Goal: Transaction & Acquisition: Purchase product/service

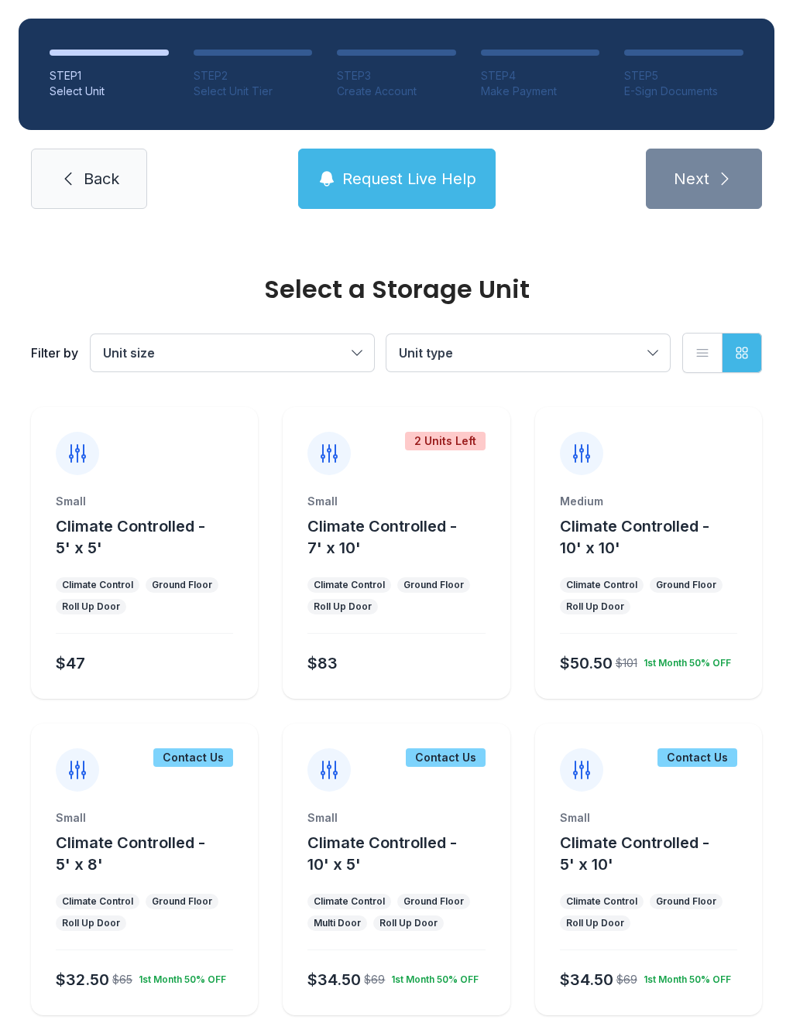
click at [60, 183] on icon at bounding box center [68, 179] width 19 height 19
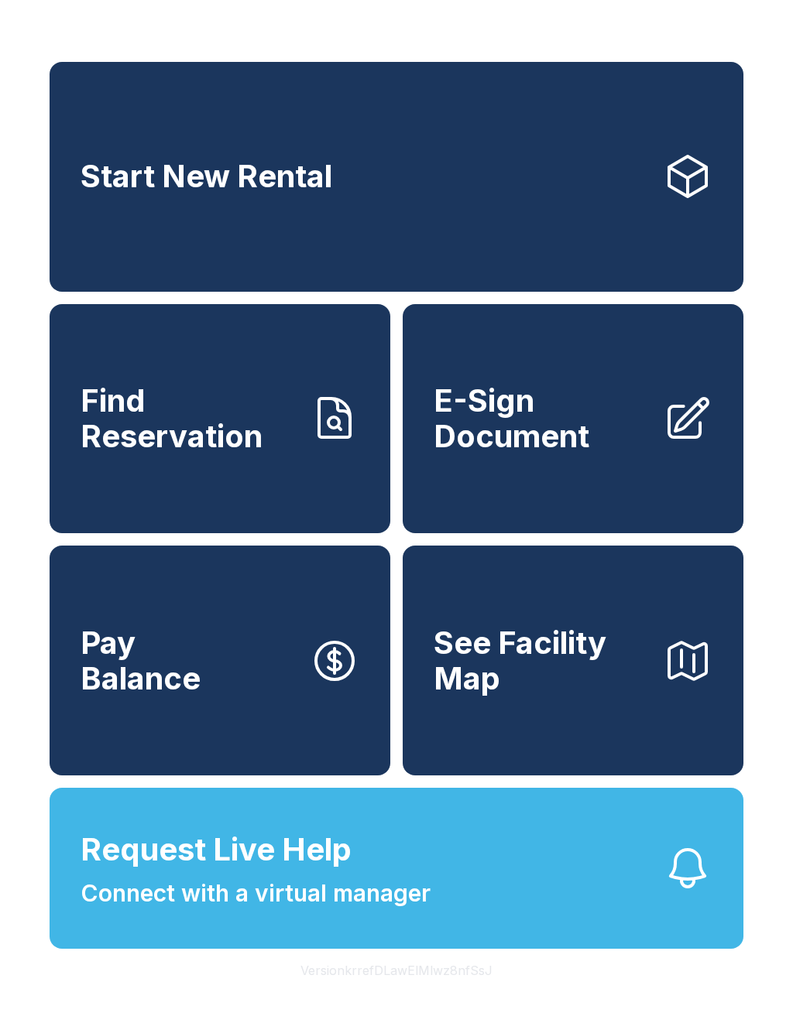
click at [176, 434] on span "Find Reservation" at bounding box center [189, 418] width 217 height 70
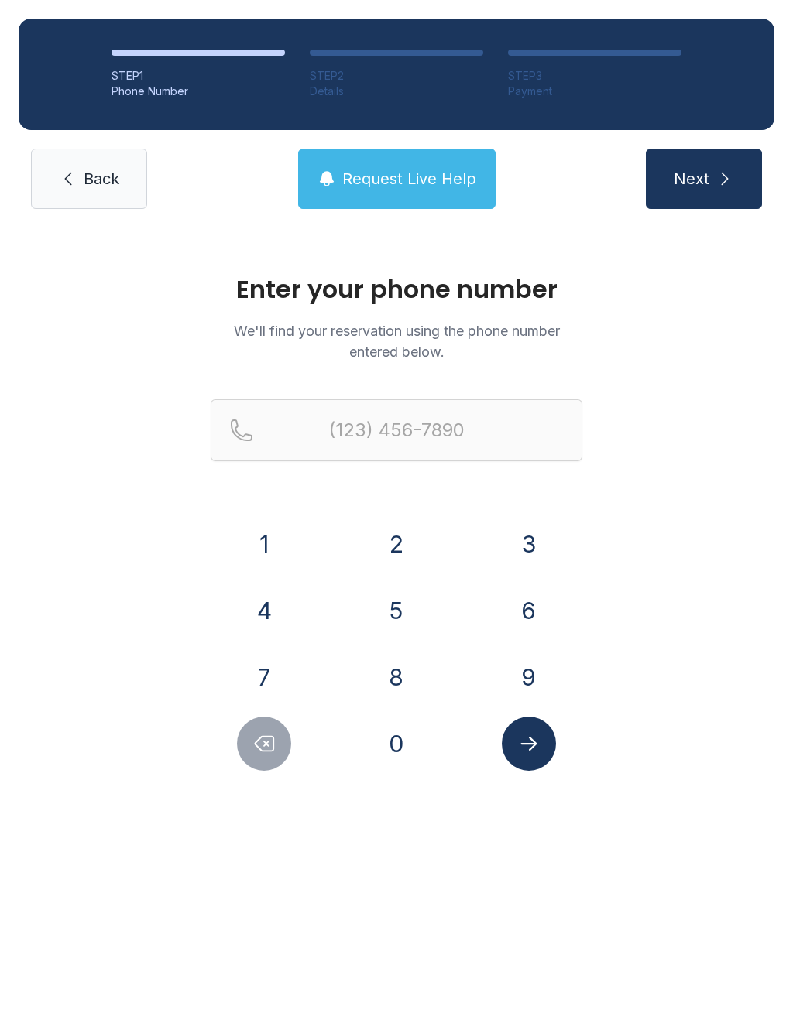
click at [403, 557] on button "2" at bounding box center [396, 544] width 54 height 54
click at [406, 623] on button "5" at bounding box center [396, 611] width 54 height 54
click at [523, 621] on button "6" at bounding box center [529, 611] width 54 height 54
click at [535, 551] on button "3" at bounding box center [529, 544] width 54 height 54
click at [270, 539] on button "1" at bounding box center [264, 544] width 54 height 54
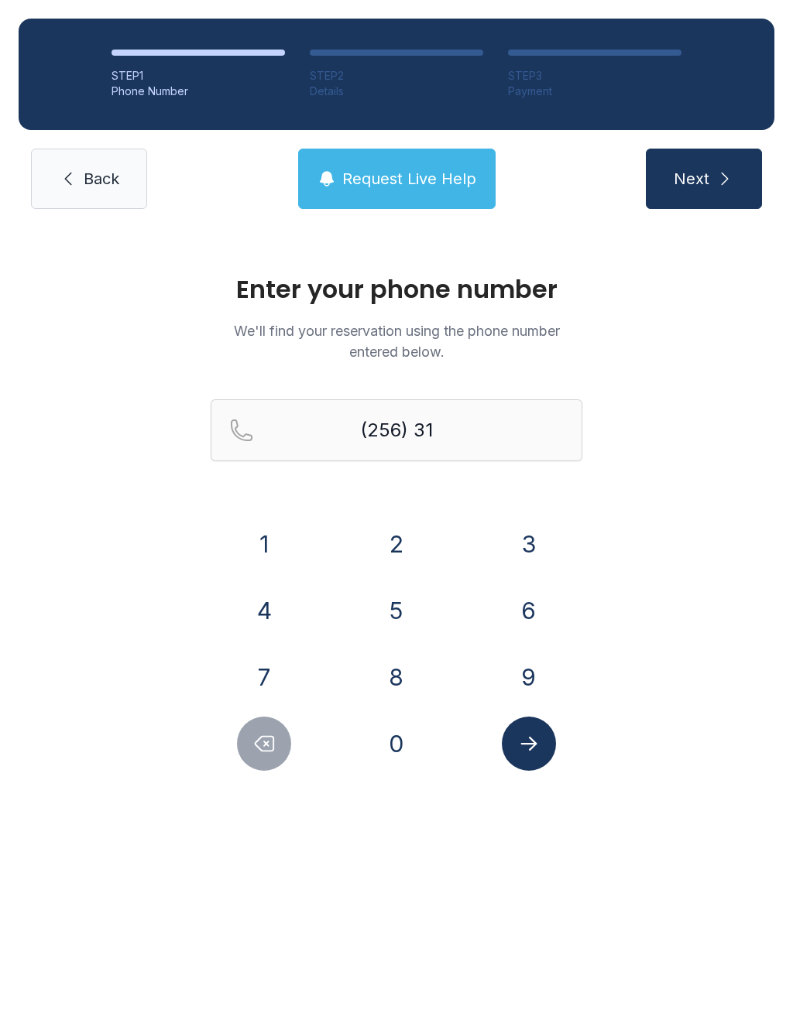
click at [389, 743] on button "0" at bounding box center [396, 744] width 54 height 54
click at [399, 675] on button "8" at bounding box center [396, 677] width 54 height 54
click at [262, 673] on button "7" at bounding box center [264, 677] width 54 height 54
click at [262, 672] on button "7" at bounding box center [264, 677] width 54 height 54
click at [534, 550] on button "3" at bounding box center [529, 544] width 54 height 54
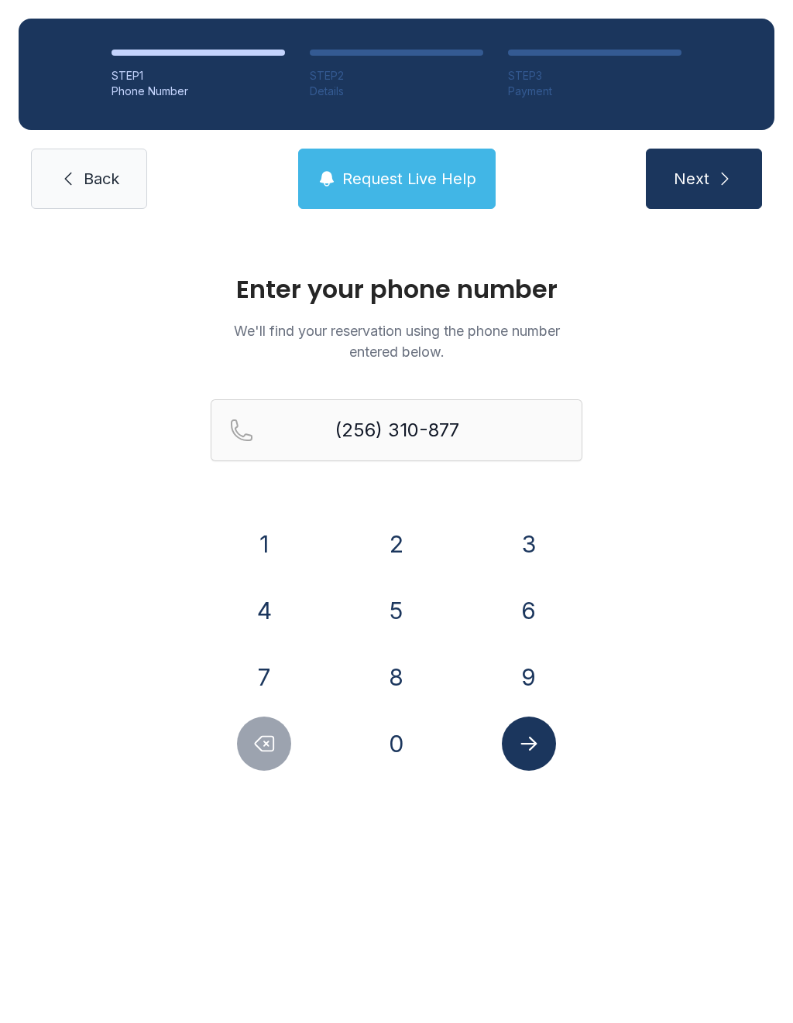
type input "[PHONE_NUMBER]"
click at [529, 745] on icon "Submit lookup form" at bounding box center [528, 744] width 16 height 14
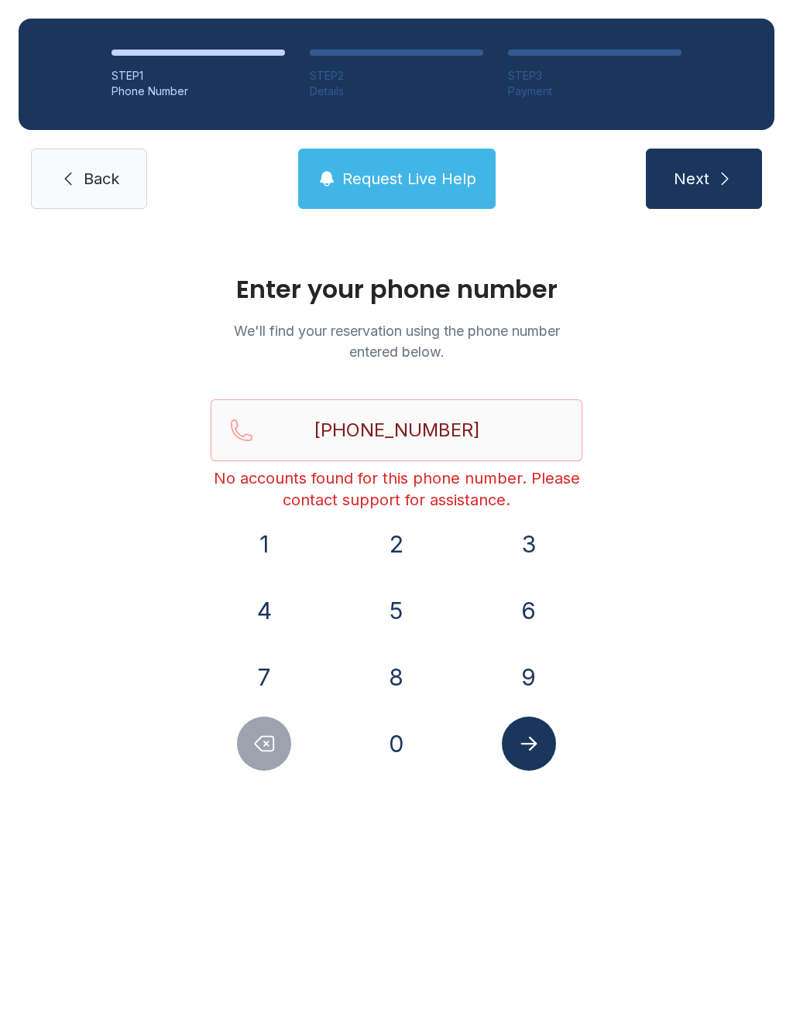
click at [523, 740] on icon "Submit lookup form" at bounding box center [528, 743] width 23 height 23
click at [81, 168] on link "Back" at bounding box center [89, 179] width 116 height 60
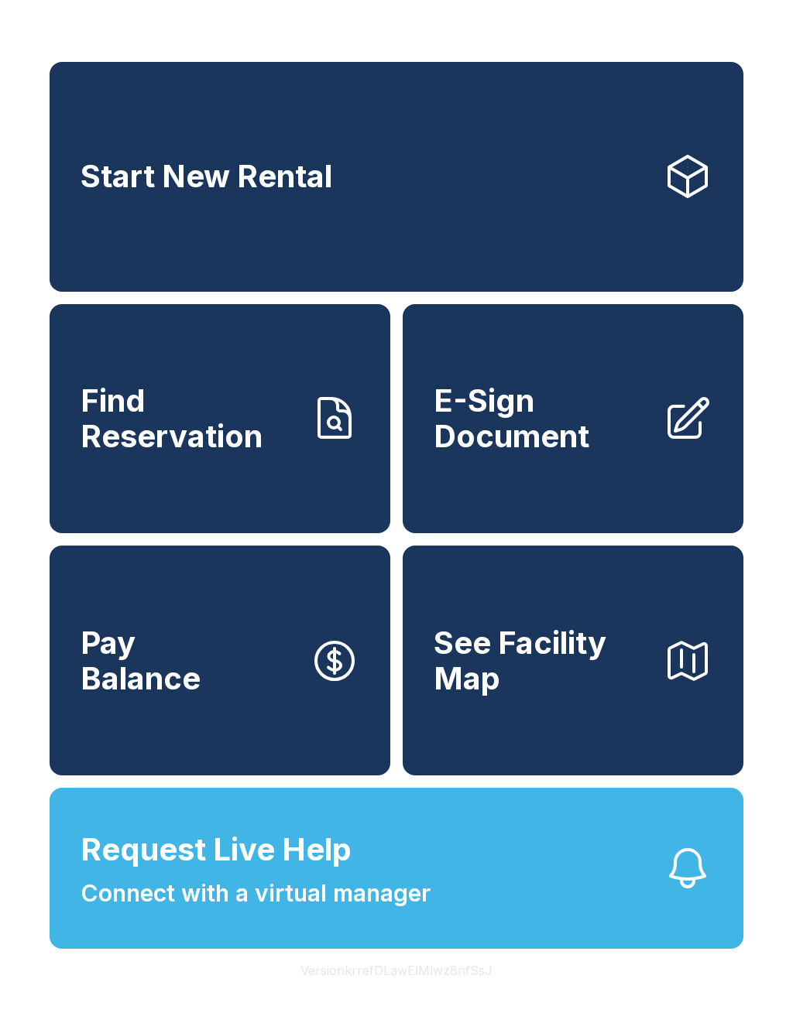
click at [216, 405] on span "Find Reservation" at bounding box center [189, 418] width 217 height 70
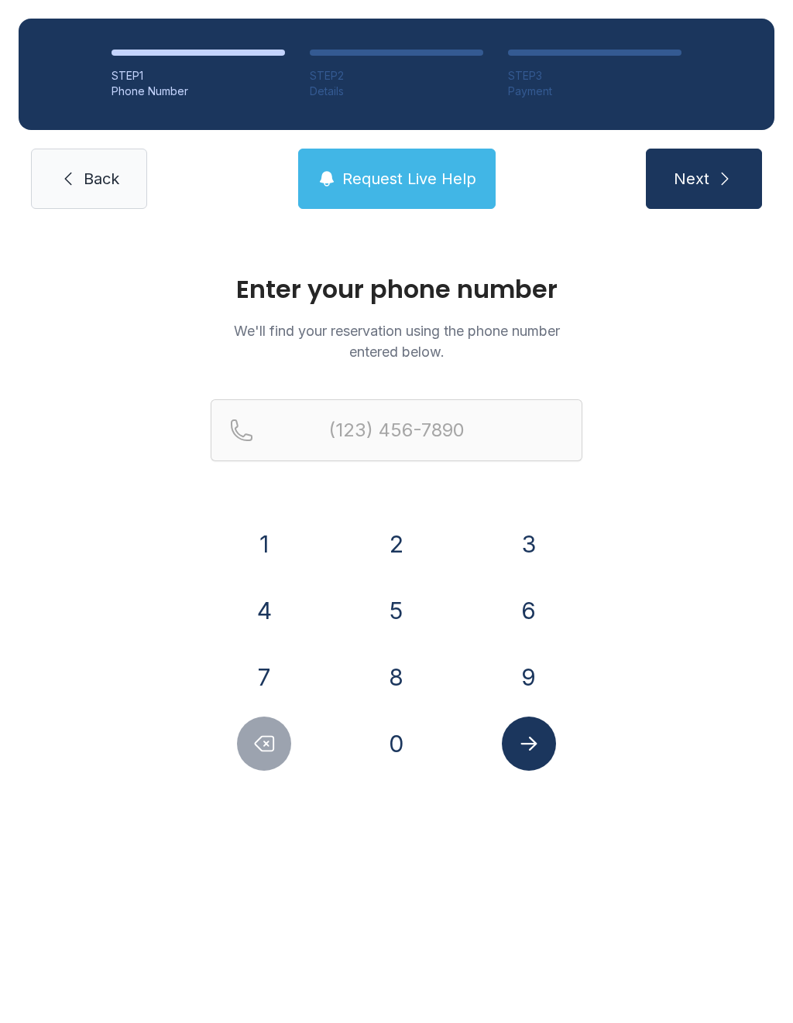
click at [398, 540] on button "2" at bounding box center [396, 544] width 54 height 54
click at [392, 622] on button "5" at bounding box center [396, 611] width 54 height 54
click at [528, 633] on button "6" at bounding box center [529, 611] width 54 height 54
click at [531, 541] on button "3" at bounding box center [529, 544] width 54 height 54
click at [269, 552] on button "1" at bounding box center [264, 544] width 54 height 54
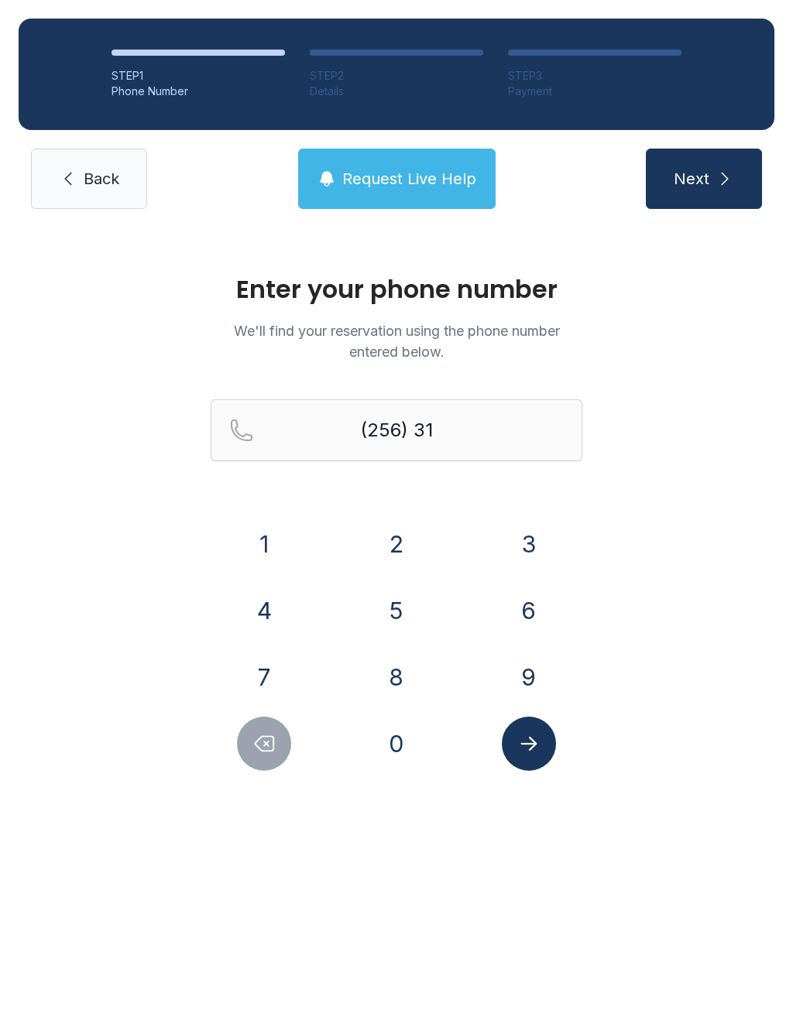
click at [400, 739] on button "0" at bounding box center [396, 744] width 54 height 54
click at [410, 677] on button "8" at bounding box center [396, 677] width 54 height 54
click at [262, 679] on button "7" at bounding box center [264, 677] width 54 height 54
click at [262, 678] on button "7" at bounding box center [264, 677] width 54 height 54
click at [527, 536] on button "3" at bounding box center [529, 544] width 54 height 54
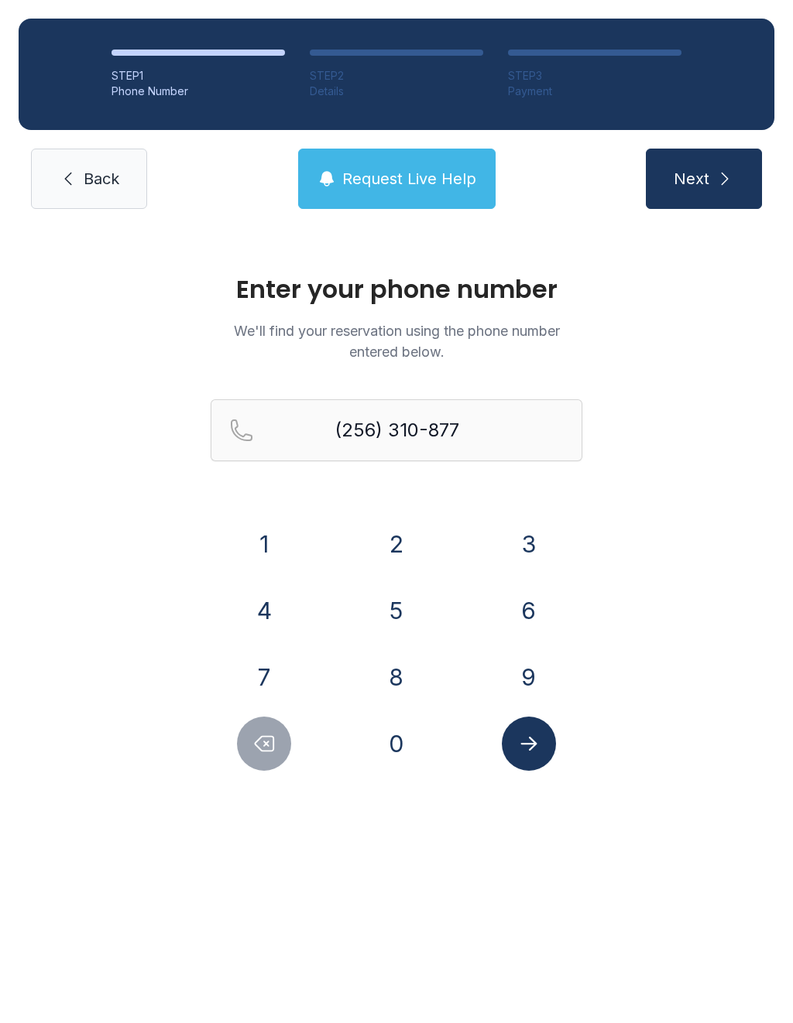
type input "[PHONE_NUMBER]"
click at [523, 745] on icon "Submit lookup form" at bounding box center [528, 743] width 23 height 23
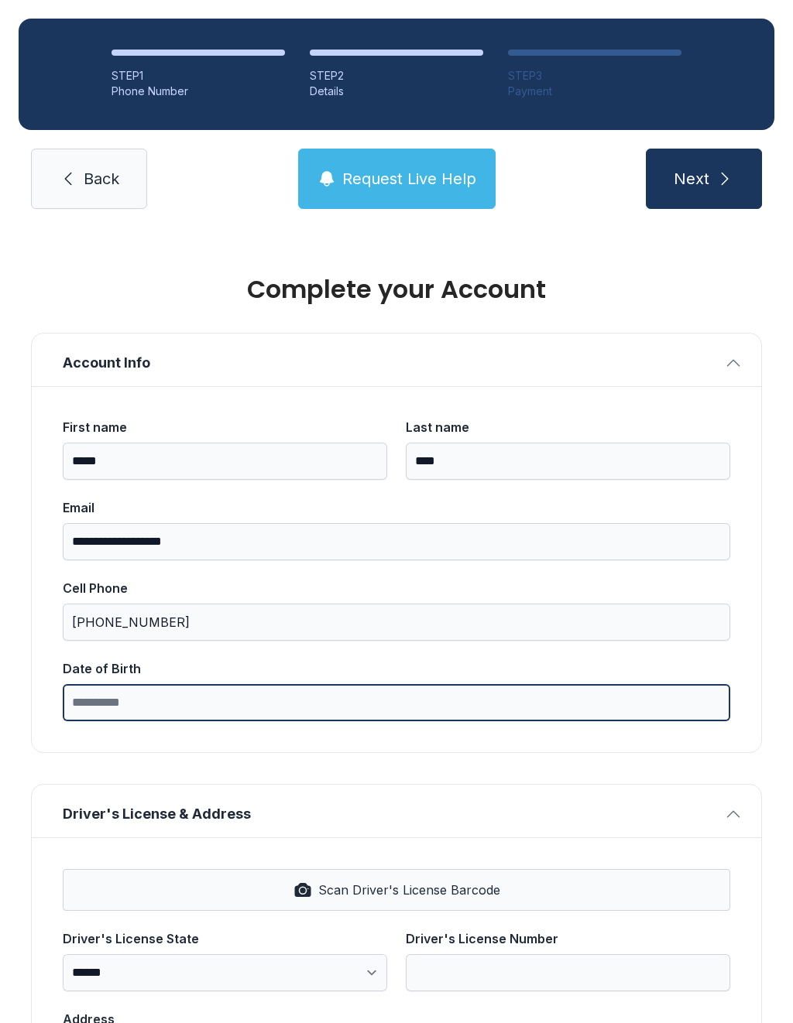
click at [156, 709] on input "Date of Birth" at bounding box center [396, 702] width 667 height 37
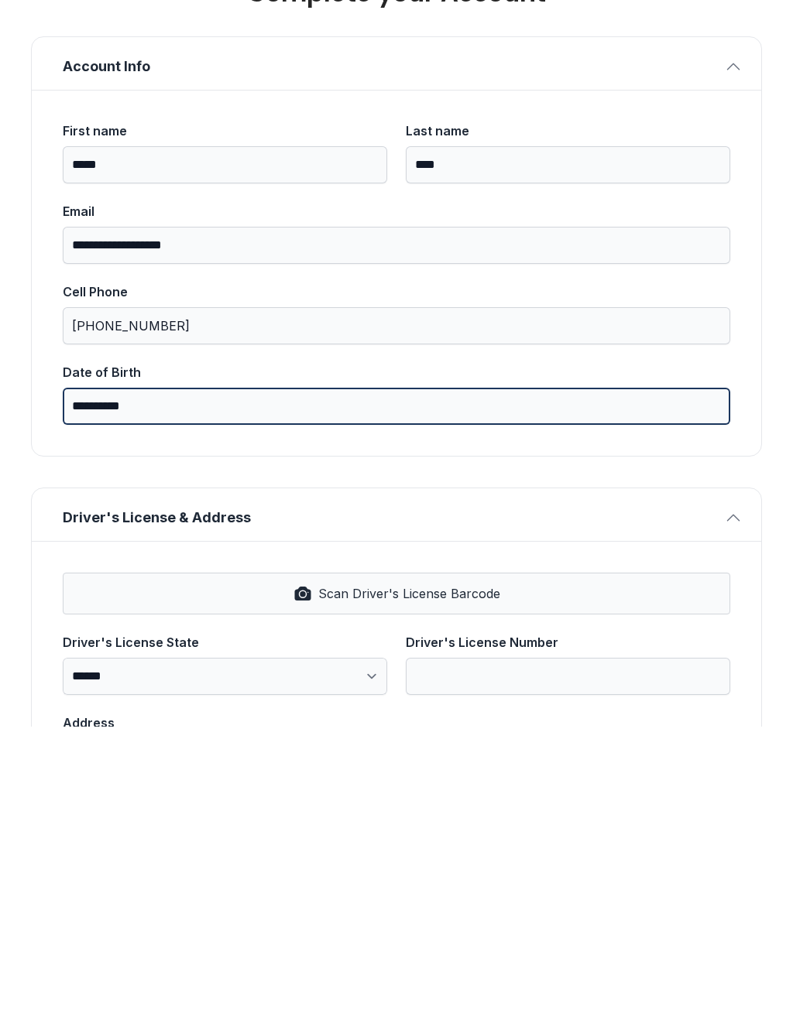
type input "**********"
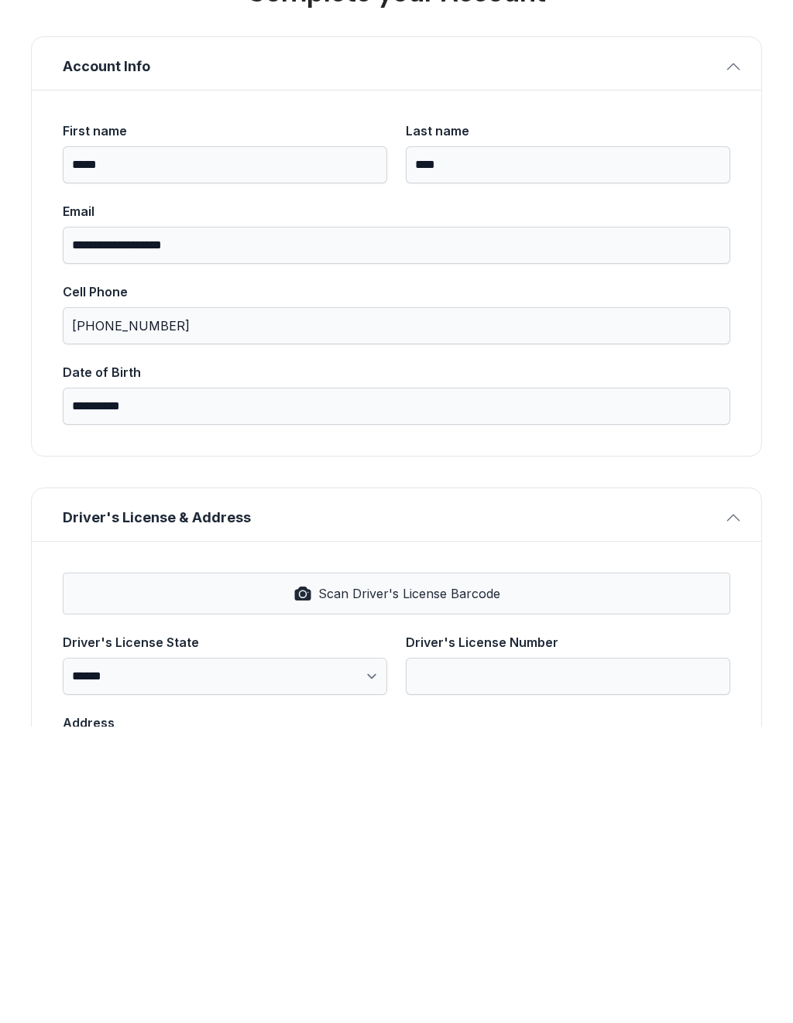
click at [169, 869] on button "Scan Driver's License Barcode" at bounding box center [396, 890] width 667 height 42
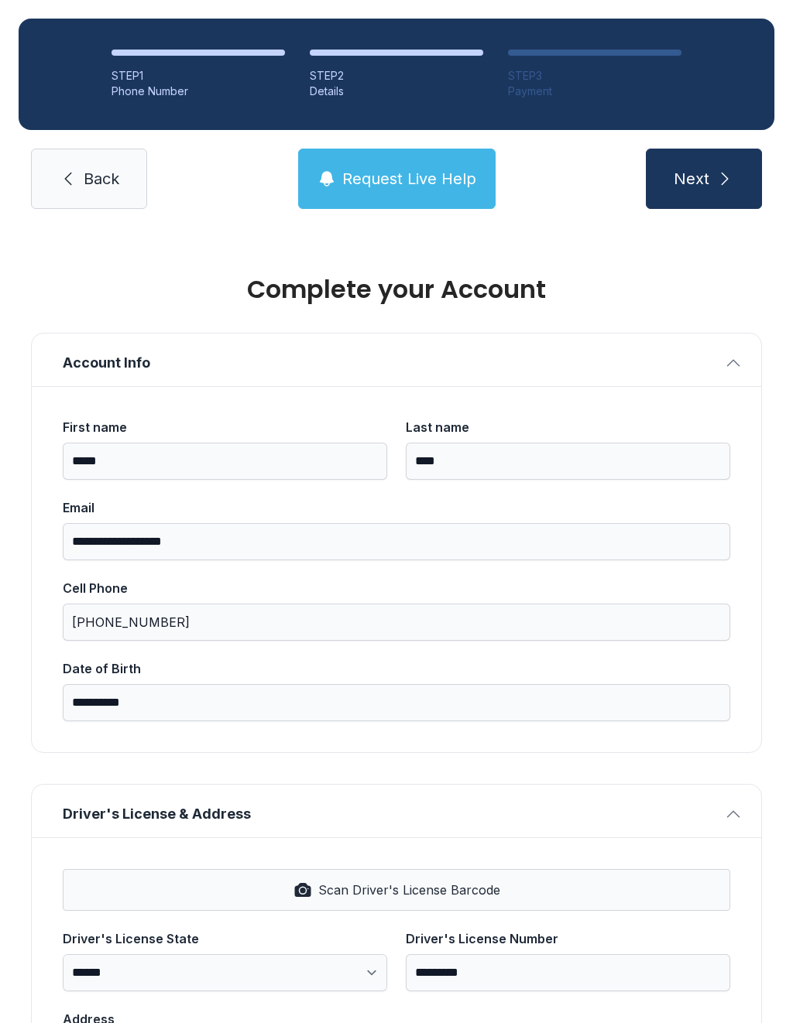
select select "**"
type input "*********"
type input "**********"
type input "********"
select select "**"
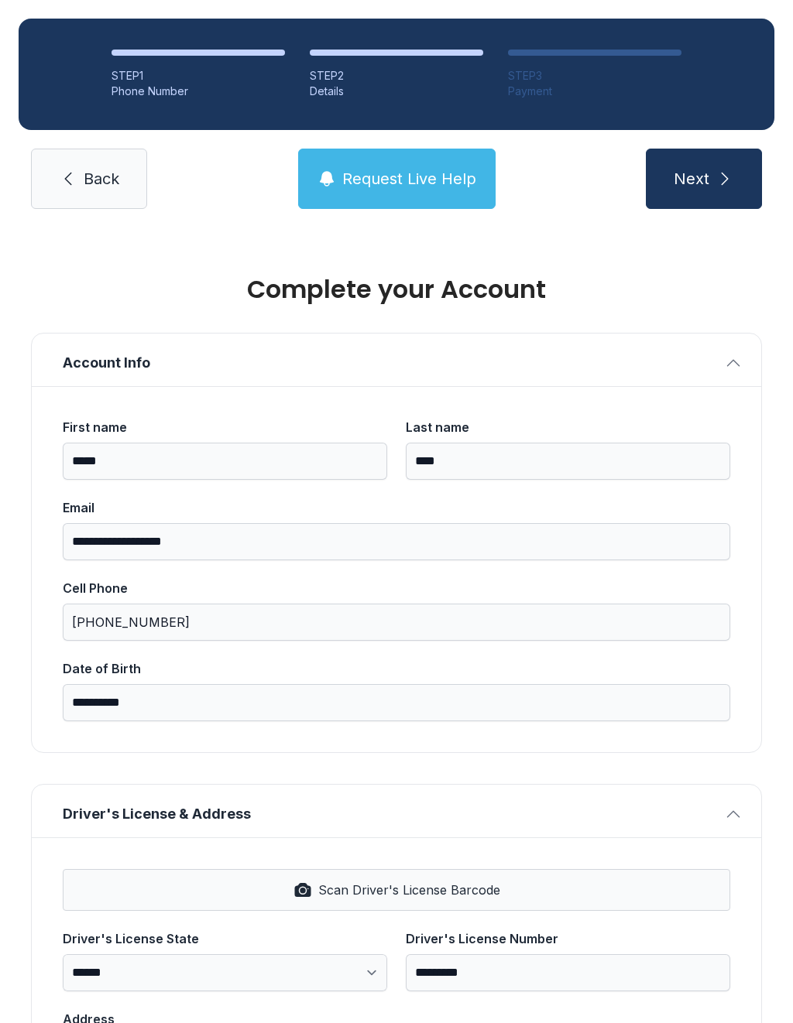
type input "*****"
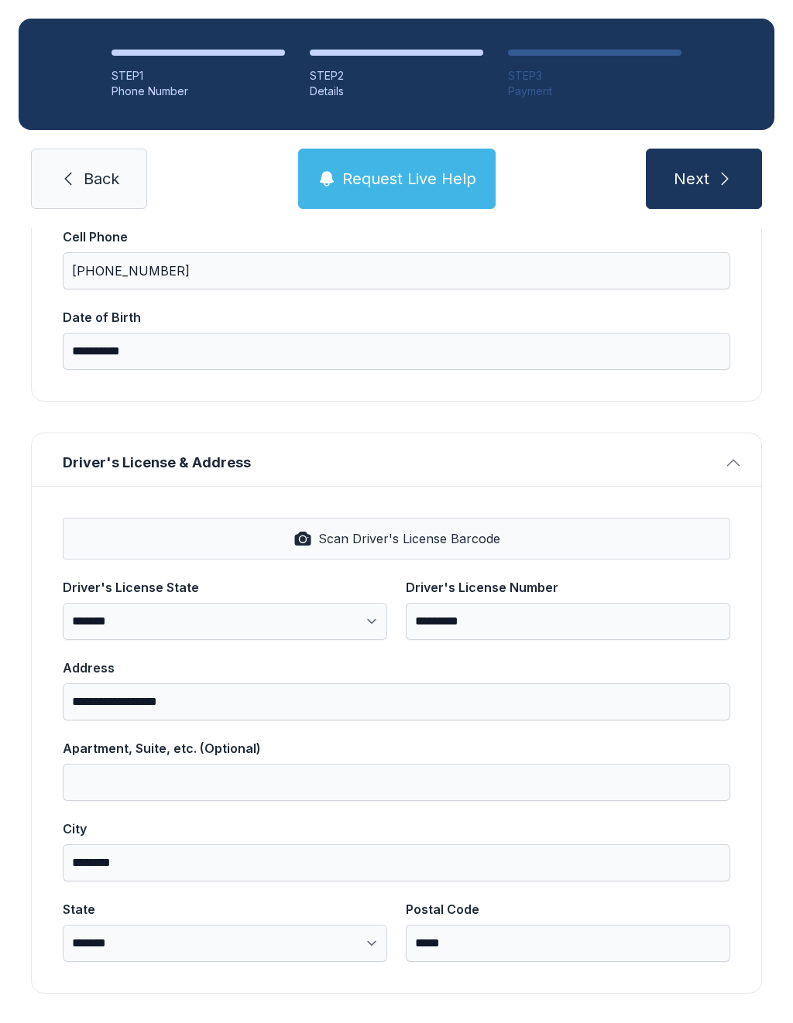
scroll to position [350, 0]
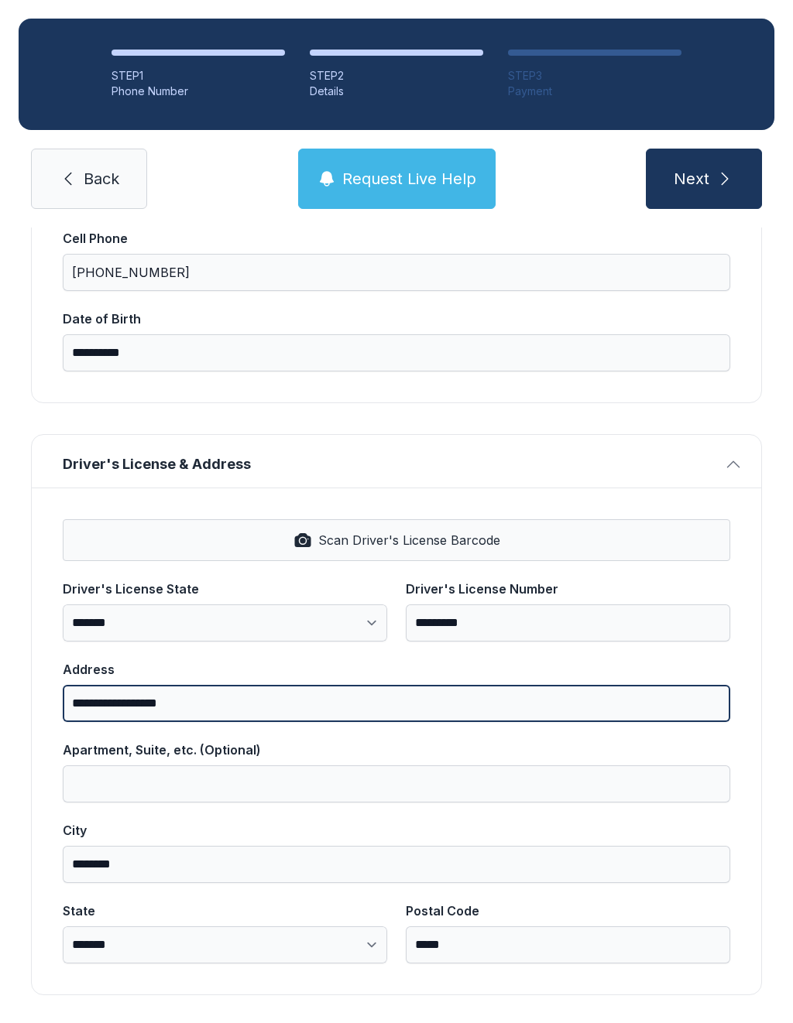
click at [249, 685] on input "**********" at bounding box center [396, 703] width 667 height 37
type input "*"
click at [703, 149] on button "Next" at bounding box center [704, 179] width 116 height 60
type input "**********"
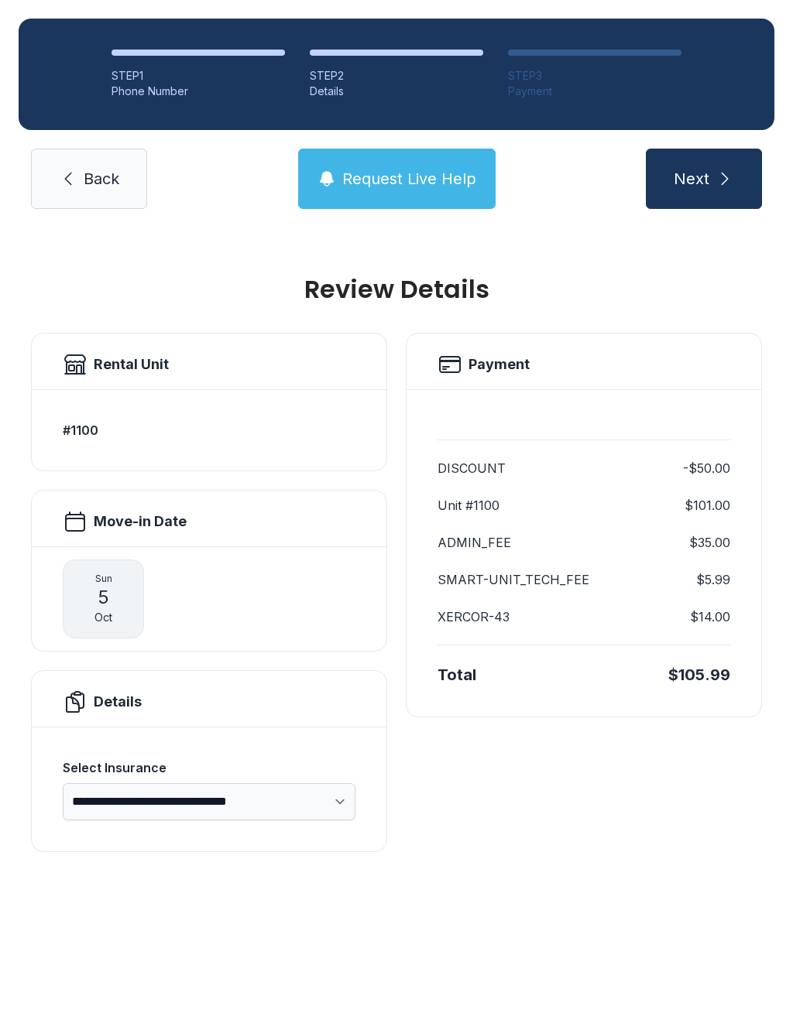
scroll to position [0, 0]
click at [745, 796] on div "Payment DISCOUNT -$50.00 Unit #1100 $101.00 ADMIN_FEE $35.00 SMART-UNIT_TECH_FE…" at bounding box center [584, 592] width 356 height 519
click at [88, 168] on span "Back" at bounding box center [102, 179] width 36 height 22
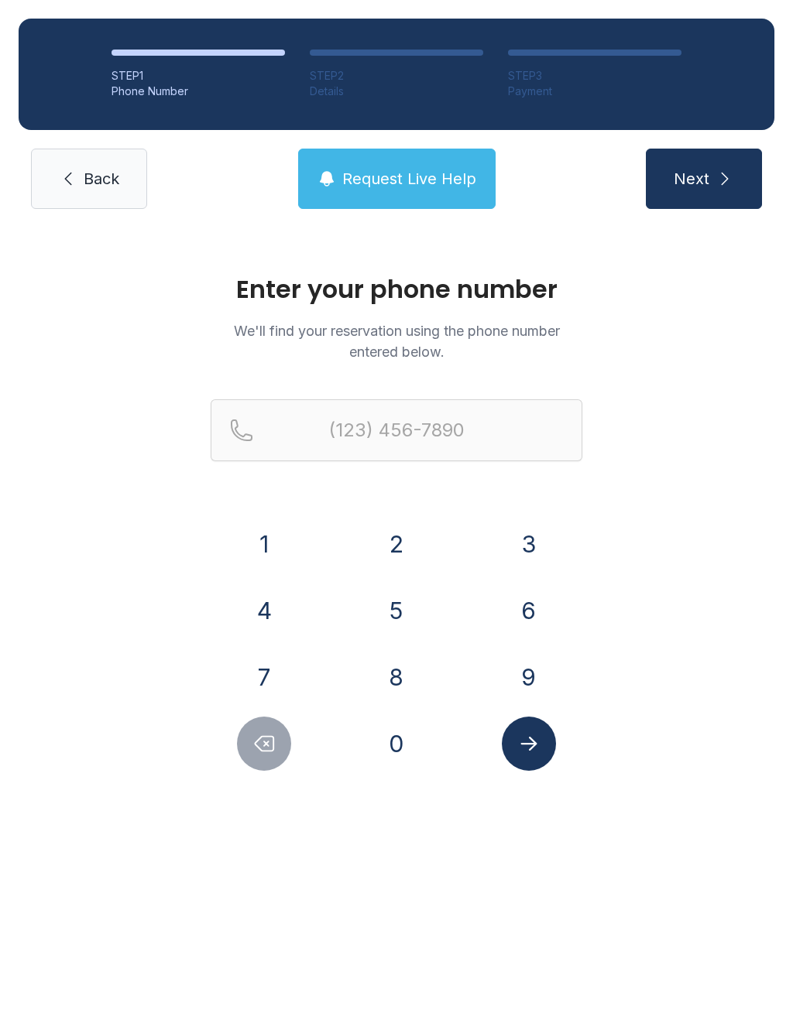
click at [400, 553] on button "2" at bounding box center [396, 544] width 54 height 54
click at [397, 608] on button "5" at bounding box center [396, 611] width 54 height 54
click at [528, 611] on button "6" at bounding box center [529, 611] width 54 height 54
click at [537, 540] on button "3" at bounding box center [529, 544] width 54 height 54
click at [265, 553] on button "1" at bounding box center [264, 544] width 54 height 54
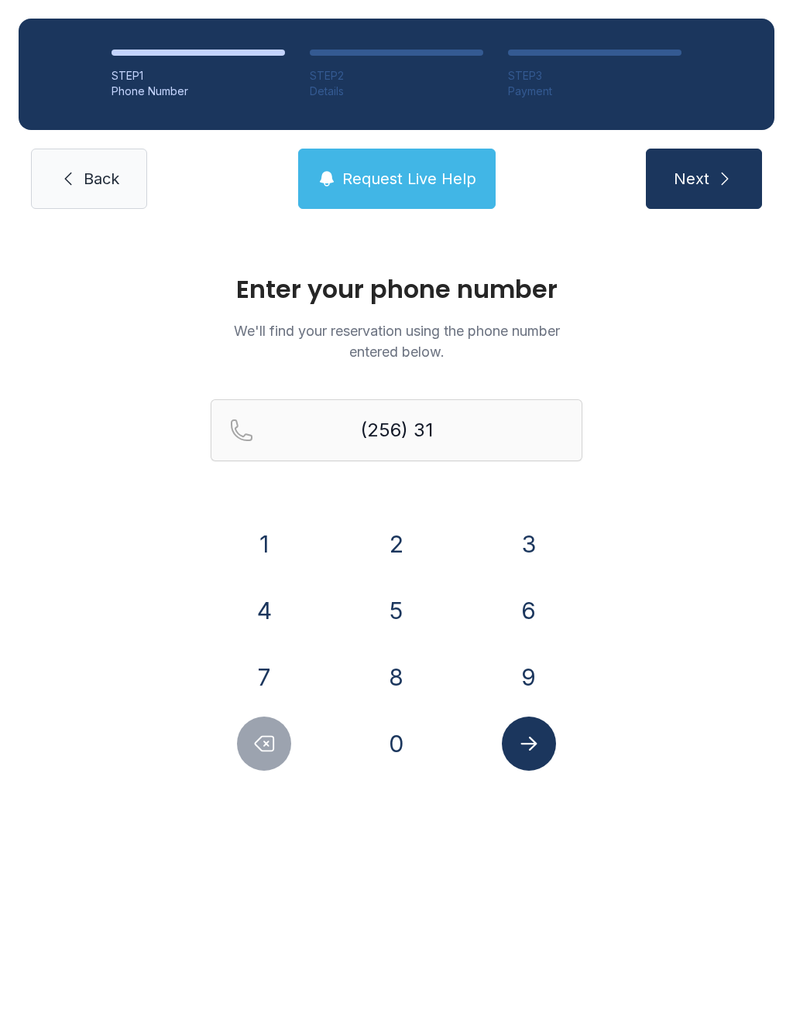
click at [400, 738] on button "0" at bounding box center [396, 744] width 54 height 54
click at [403, 673] on button "8" at bounding box center [396, 677] width 54 height 54
click at [270, 675] on button "7" at bounding box center [264, 677] width 54 height 54
click at [535, 537] on button "3" at bounding box center [529, 544] width 54 height 54
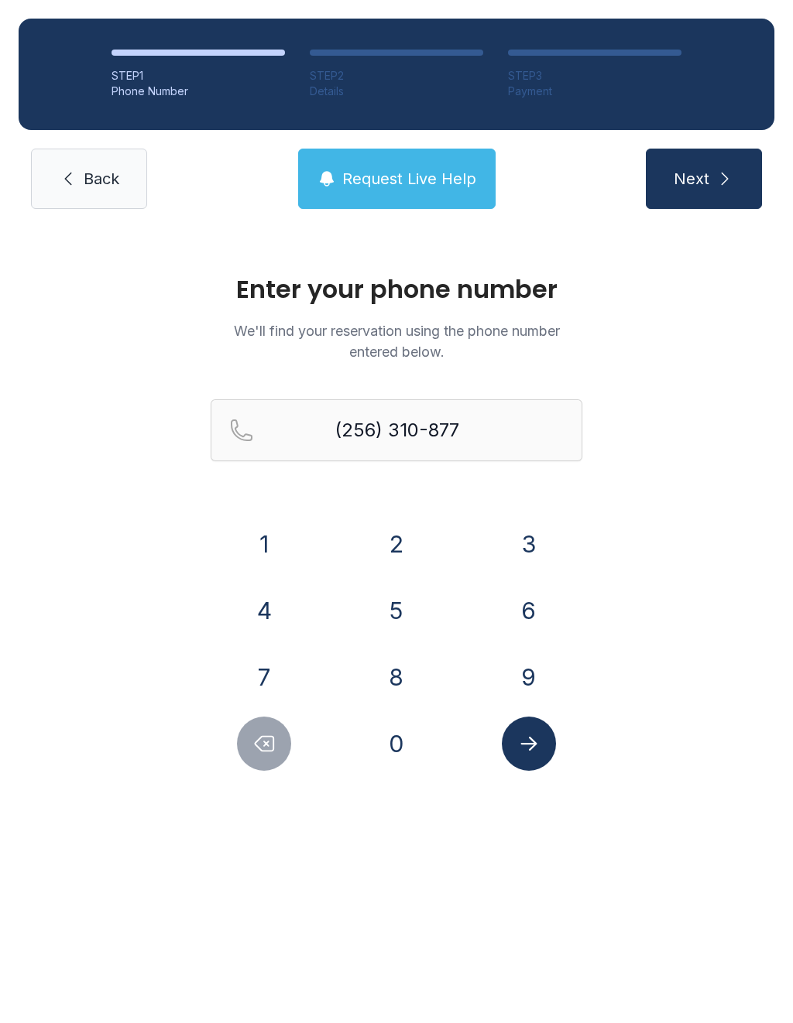
type input "[PHONE_NUMBER]"
click at [537, 742] on icon "Submit lookup form" at bounding box center [528, 743] width 23 height 23
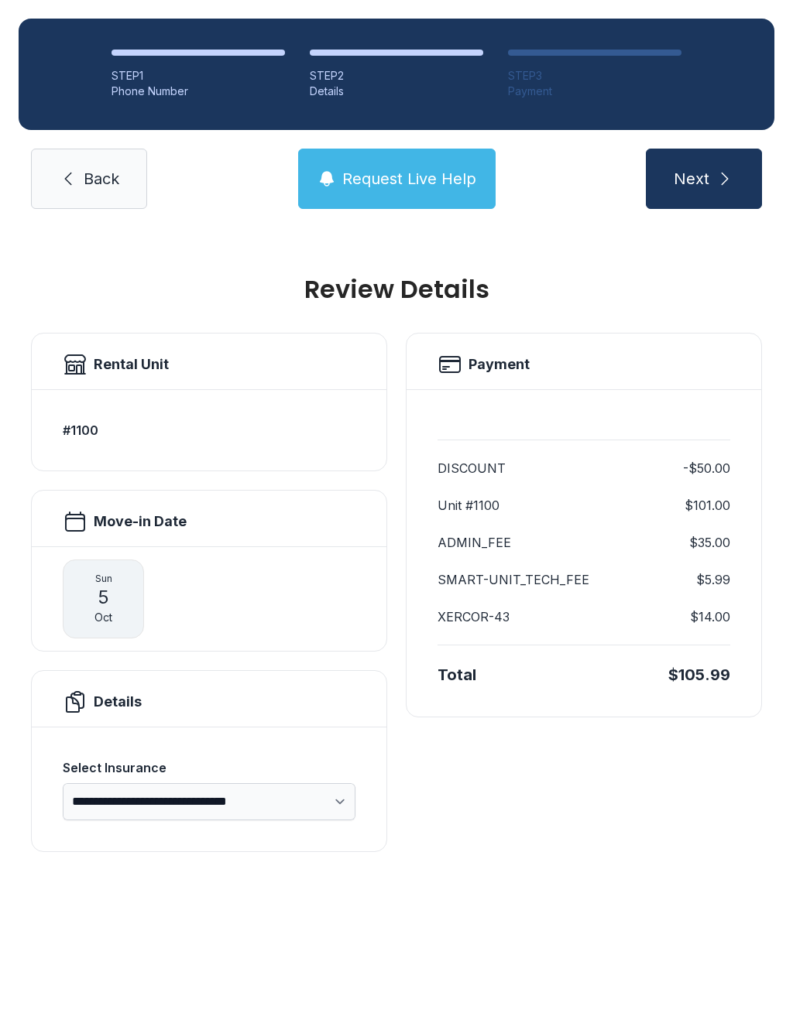
click at [105, 604] on span "5" at bounding box center [104, 597] width 12 height 25
click at [110, 596] on div "[DATE]" at bounding box center [103, 599] width 81 height 79
click at [202, 528] on div "Move-in Date" at bounding box center [209, 521] width 293 height 25
click at [127, 522] on h2 "Move-in Date" at bounding box center [140, 522] width 93 height 22
click at [412, 177] on span "Request Live Help" at bounding box center [409, 179] width 134 height 22
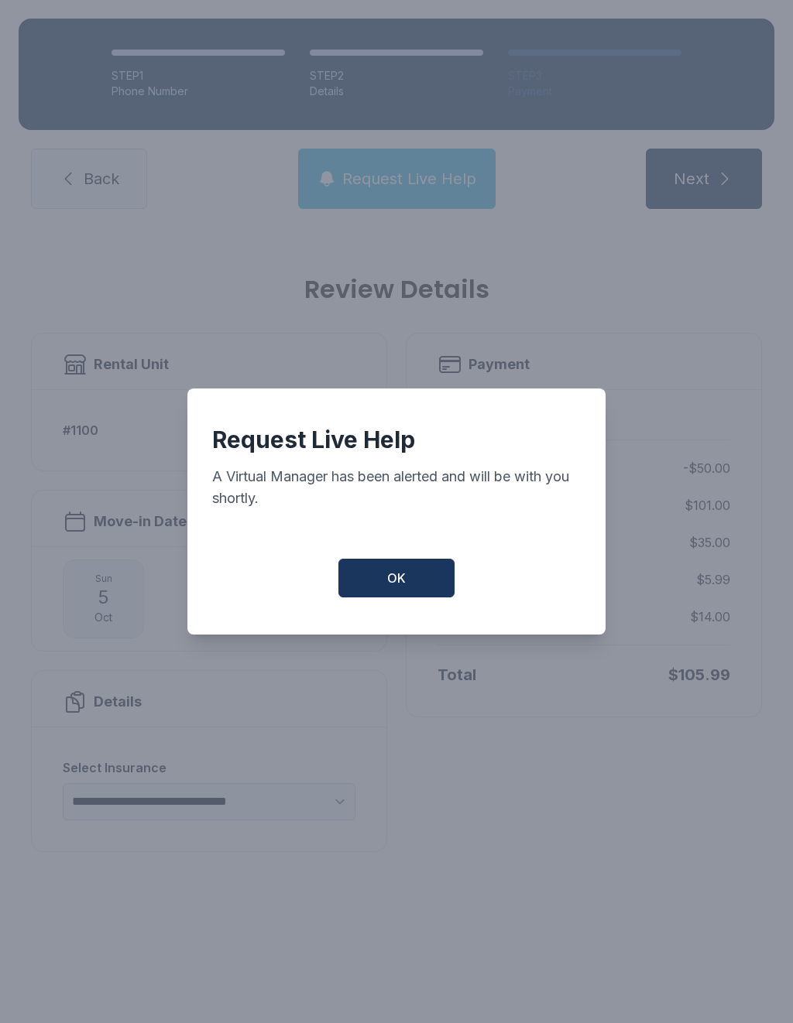
click at [394, 588] on span "OK" at bounding box center [396, 578] width 19 height 19
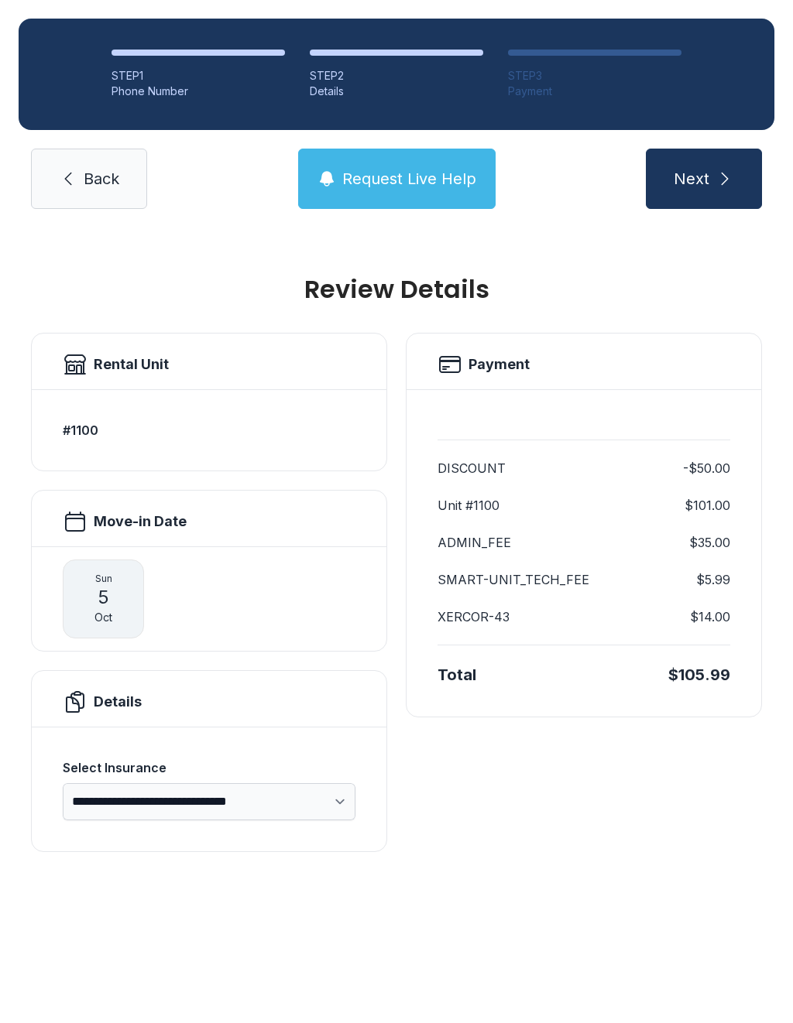
click at [84, 186] on span "Back" at bounding box center [102, 179] width 36 height 22
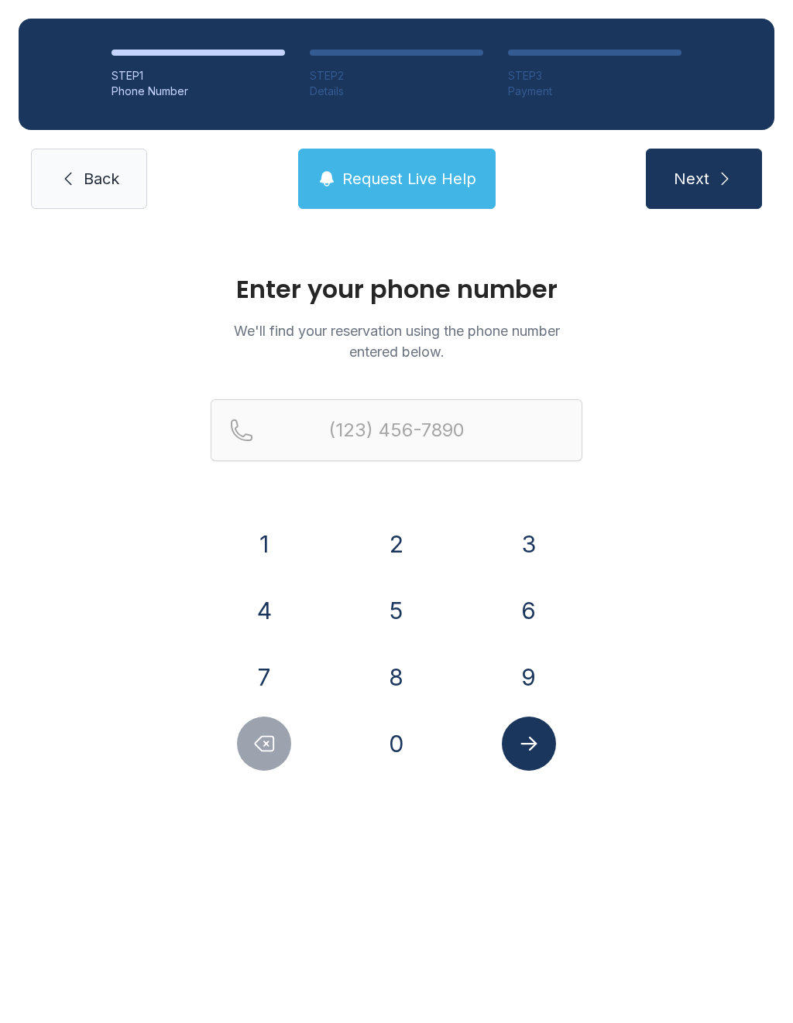
click at [404, 541] on button "2" at bounding box center [396, 544] width 54 height 54
click at [387, 625] on button "5" at bounding box center [396, 611] width 54 height 54
click at [536, 617] on button "6" at bounding box center [529, 611] width 54 height 54
click at [536, 547] on button "3" at bounding box center [529, 544] width 54 height 54
click at [274, 547] on button "1" at bounding box center [264, 544] width 54 height 54
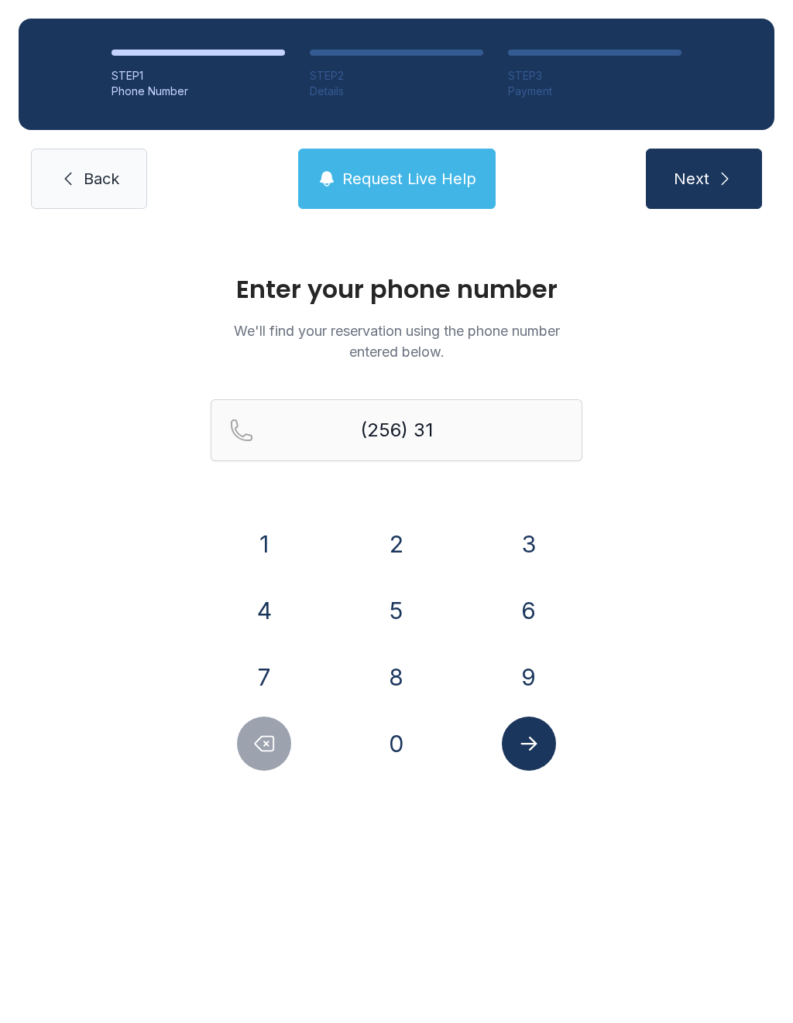
click at [400, 741] on button "0" at bounding box center [396, 744] width 54 height 54
click at [410, 671] on button "8" at bounding box center [396, 677] width 54 height 54
click at [264, 677] on button "7" at bounding box center [264, 677] width 54 height 54
click at [272, 667] on button "7" at bounding box center [264, 677] width 54 height 54
click at [529, 541] on button "3" at bounding box center [529, 544] width 54 height 54
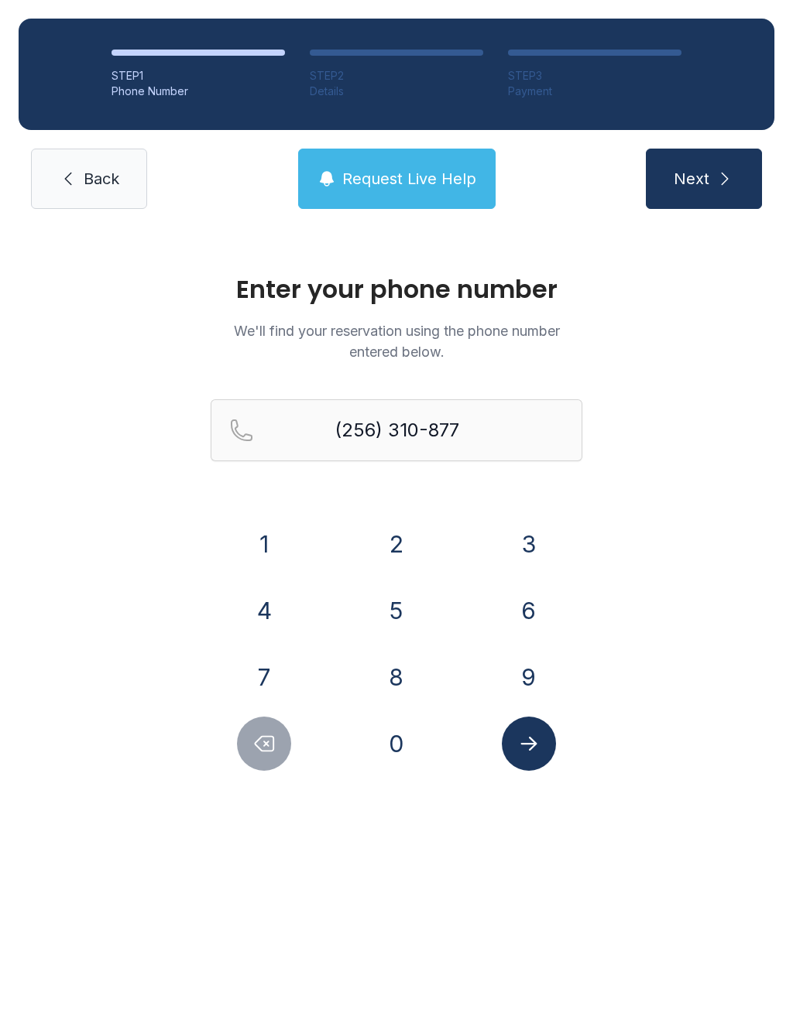
type input "[PHONE_NUMBER]"
click at [534, 738] on icon "Submit lookup form" at bounding box center [528, 743] width 23 height 23
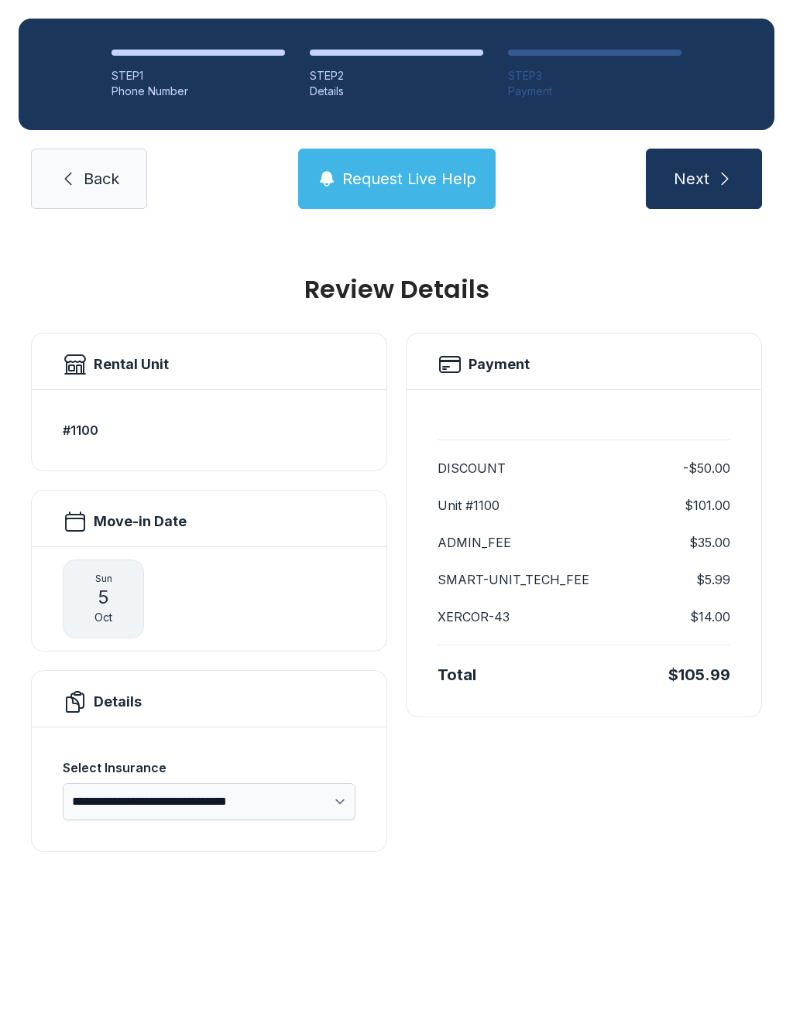
click at [89, 182] on span "Back" at bounding box center [102, 179] width 36 height 22
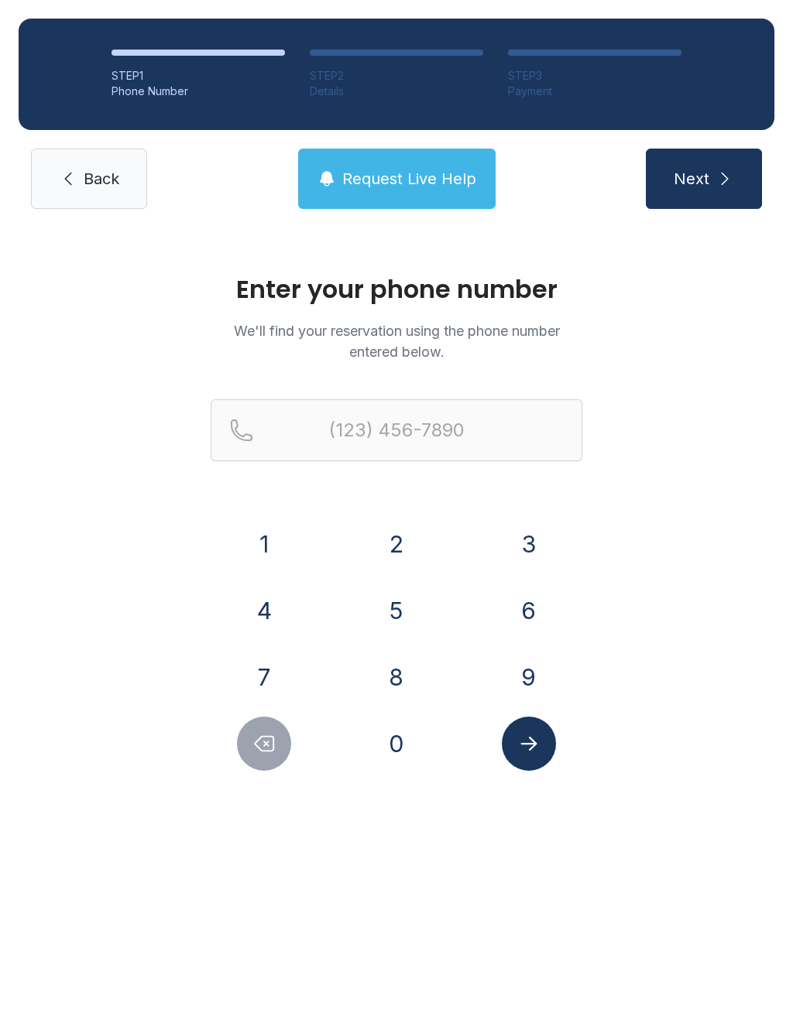
click at [84, 185] on span "Back" at bounding box center [102, 179] width 36 height 22
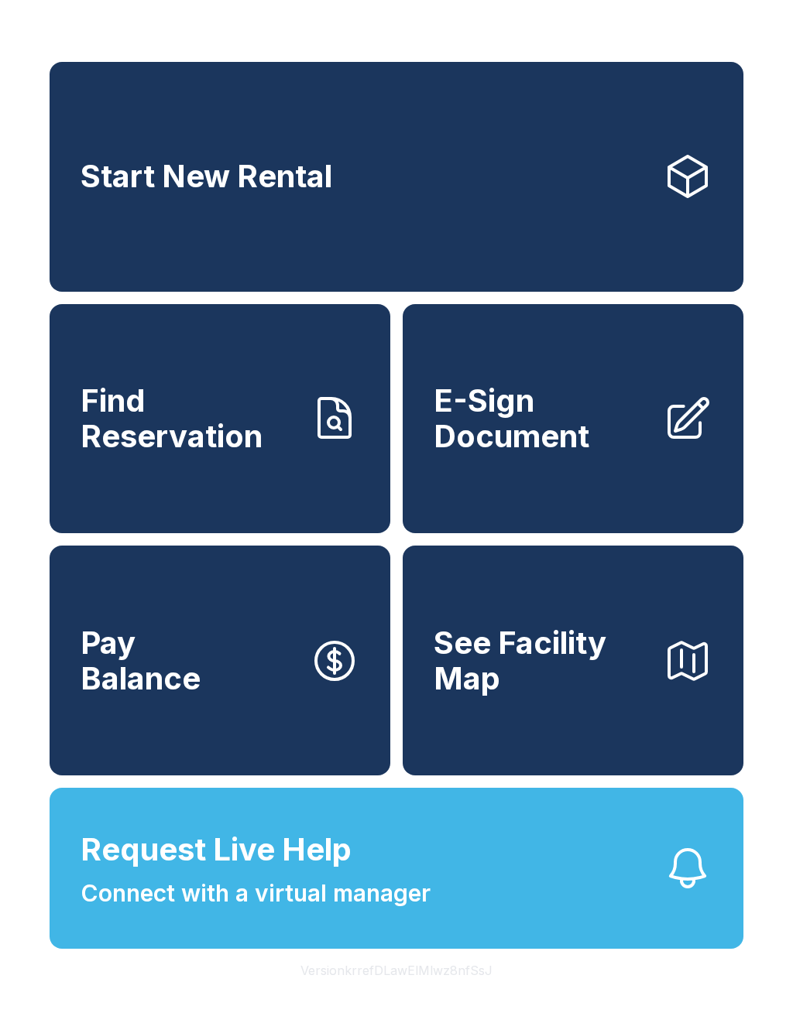
click at [210, 447] on span "Find Reservation" at bounding box center [189, 418] width 217 height 70
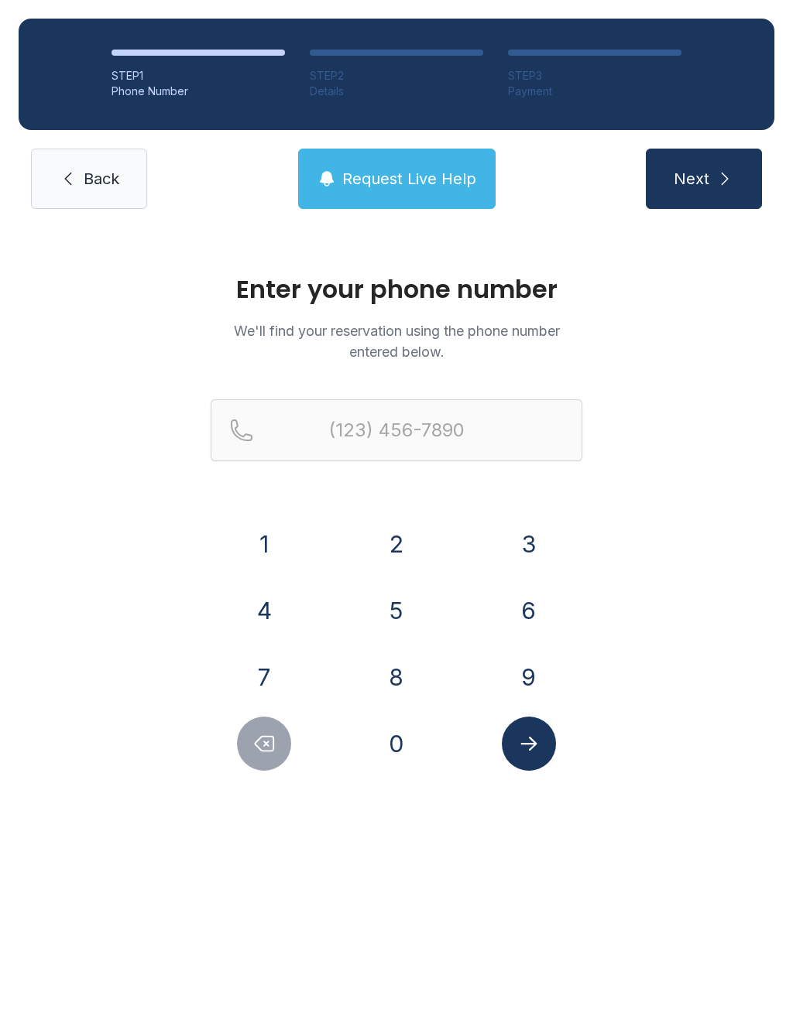
click at [398, 556] on button "2" at bounding box center [396, 544] width 54 height 54
click at [395, 619] on button "5" at bounding box center [396, 611] width 54 height 54
click at [536, 623] on button "6" at bounding box center [529, 611] width 54 height 54
click at [536, 539] on button "3" at bounding box center [529, 544] width 54 height 54
click at [268, 554] on button "1" at bounding box center [264, 544] width 54 height 54
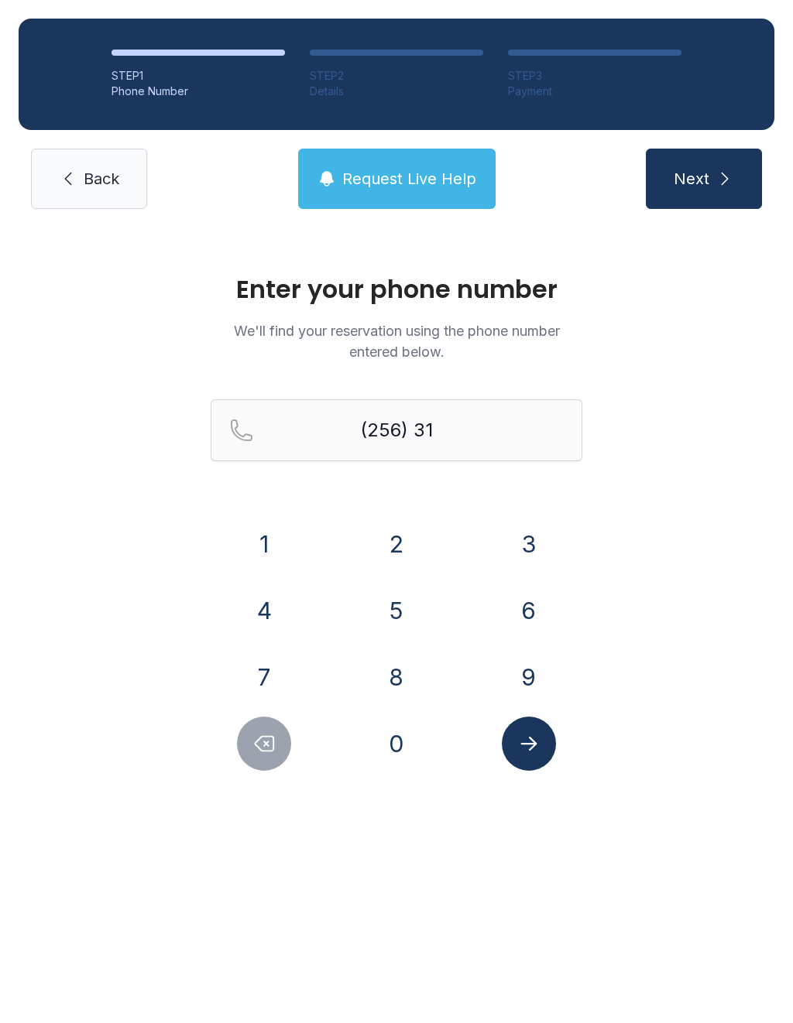
click at [395, 757] on button "0" at bounding box center [396, 744] width 54 height 54
click at [400, 680] on button "8" at bounding box center [396, 677] width 54 height 54
click at [270, 682] on button "7" at bounding box center [264, 677] width 54 height 54
click at [528, 552] on button "3" at bounding box center [529, 544] width 54 height 54
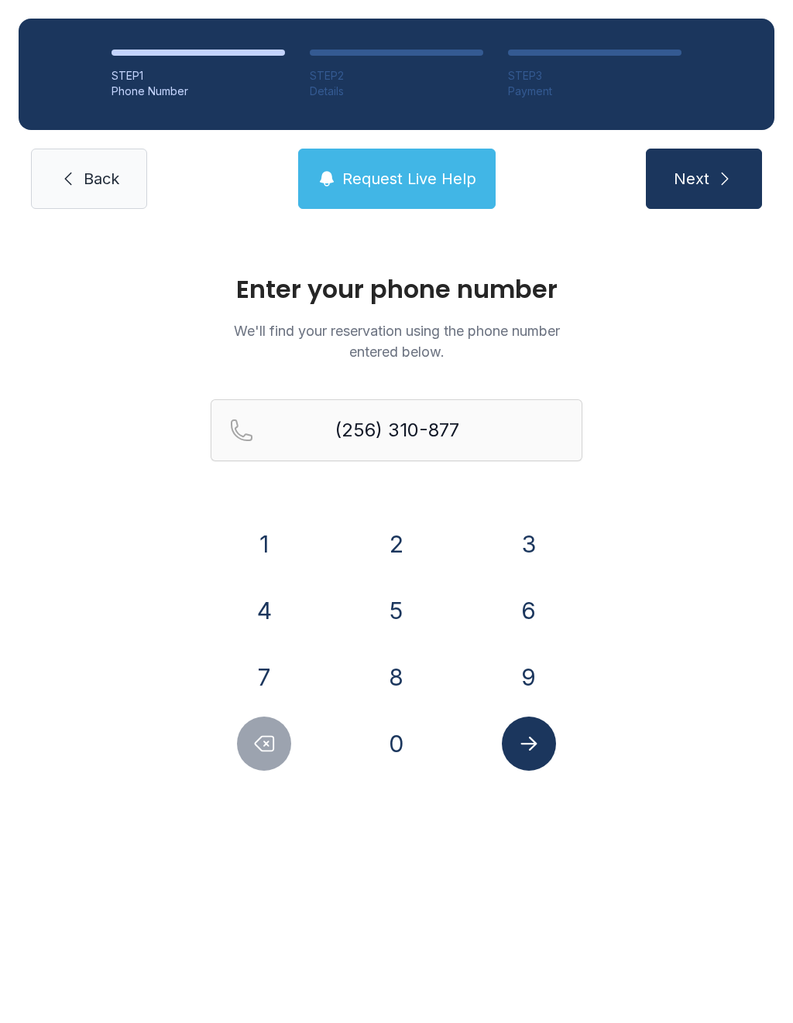
type input "[PHONE_NUMBER]"
click at [531, 751] on icon "Submit lookup form" at bounding box center [528, 743] width 23 height 23
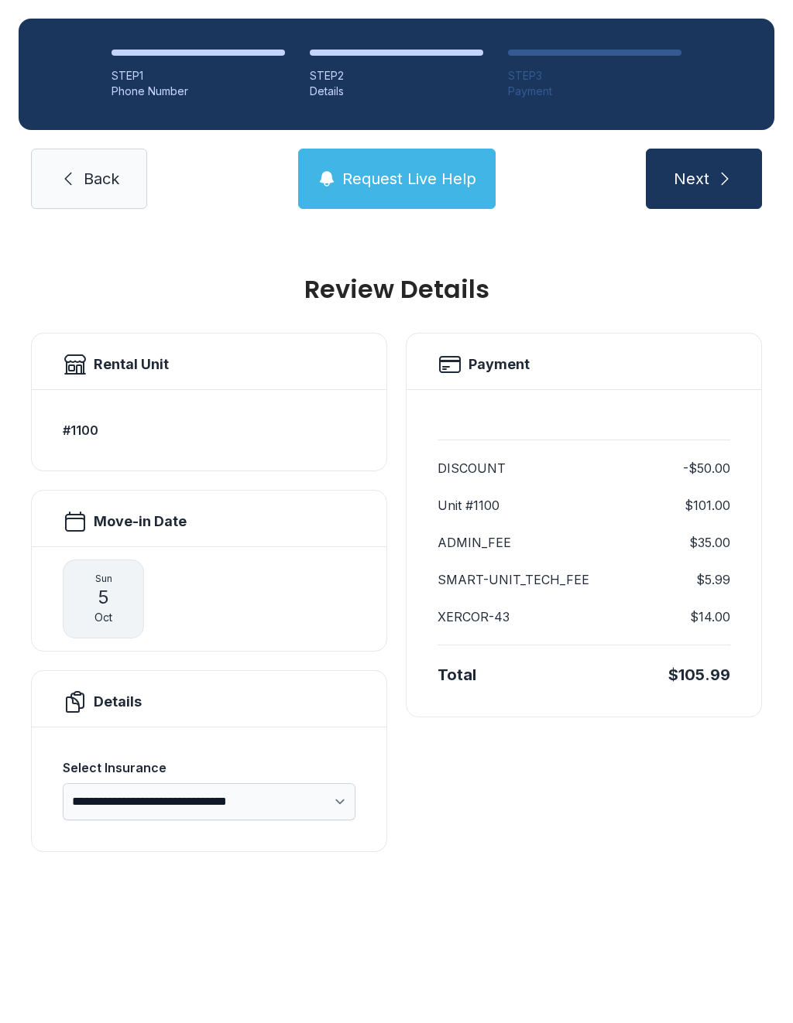
click at [717, 180] on icon "submit" at bounding box center [724, 179] width 19 height 19
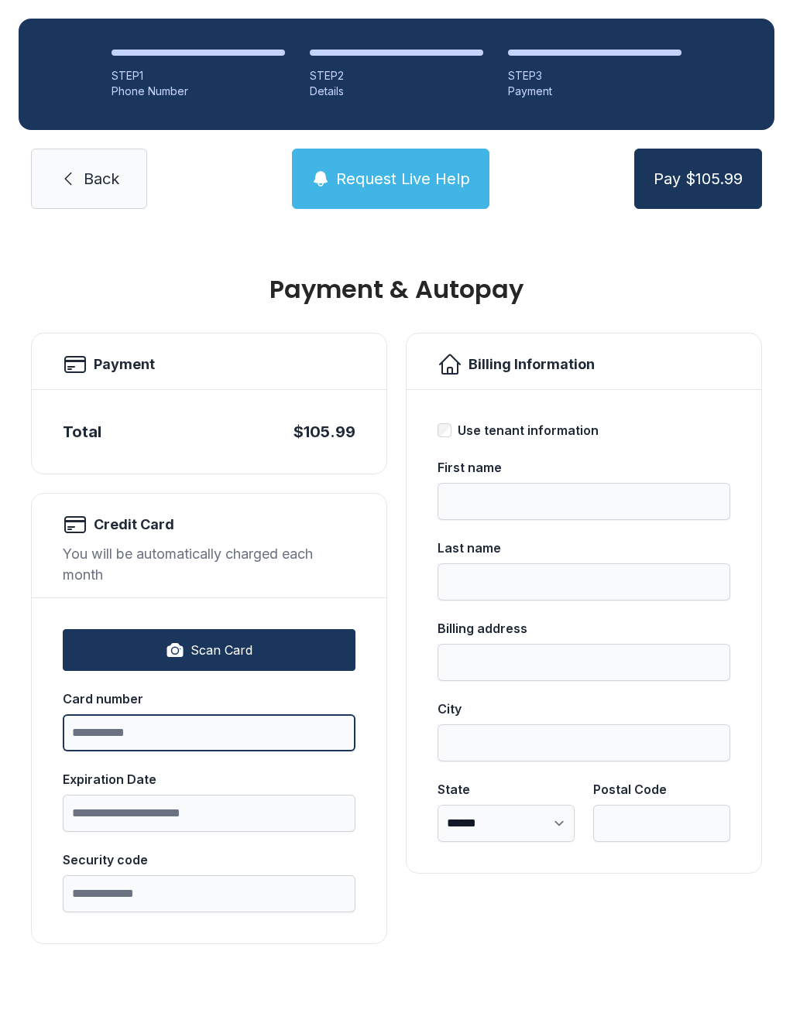
click at [219, 735] on input "Card number" at bounding box center [209, 732] width 293 height 37
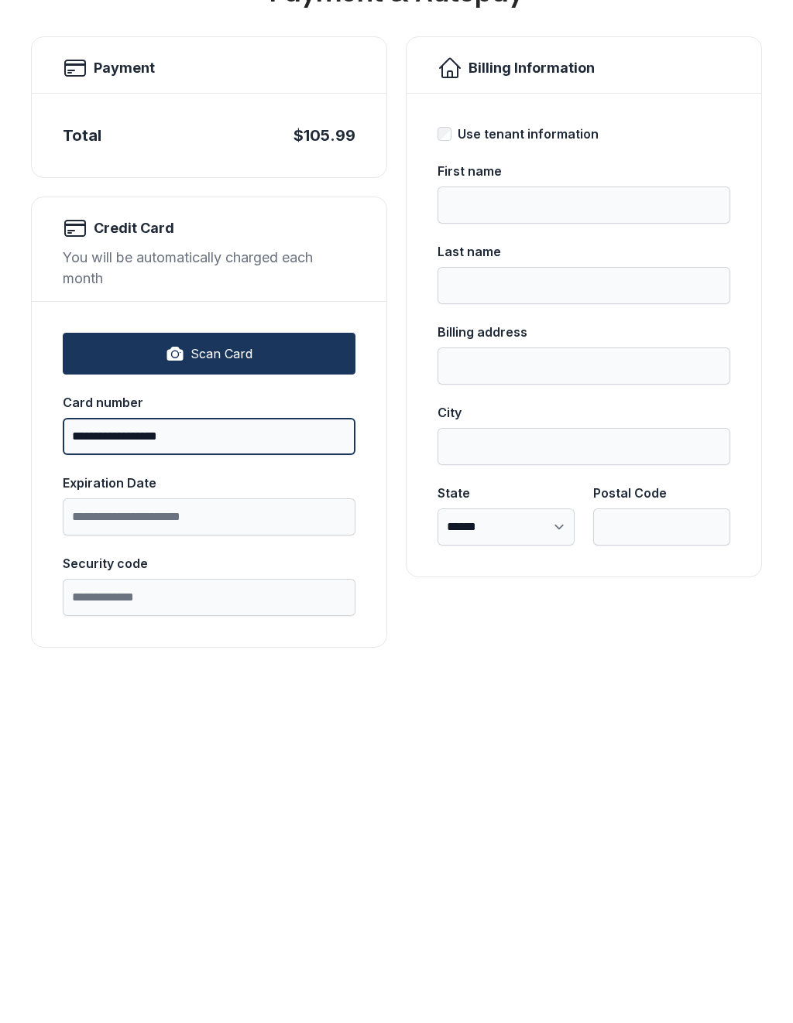
type input "**********"
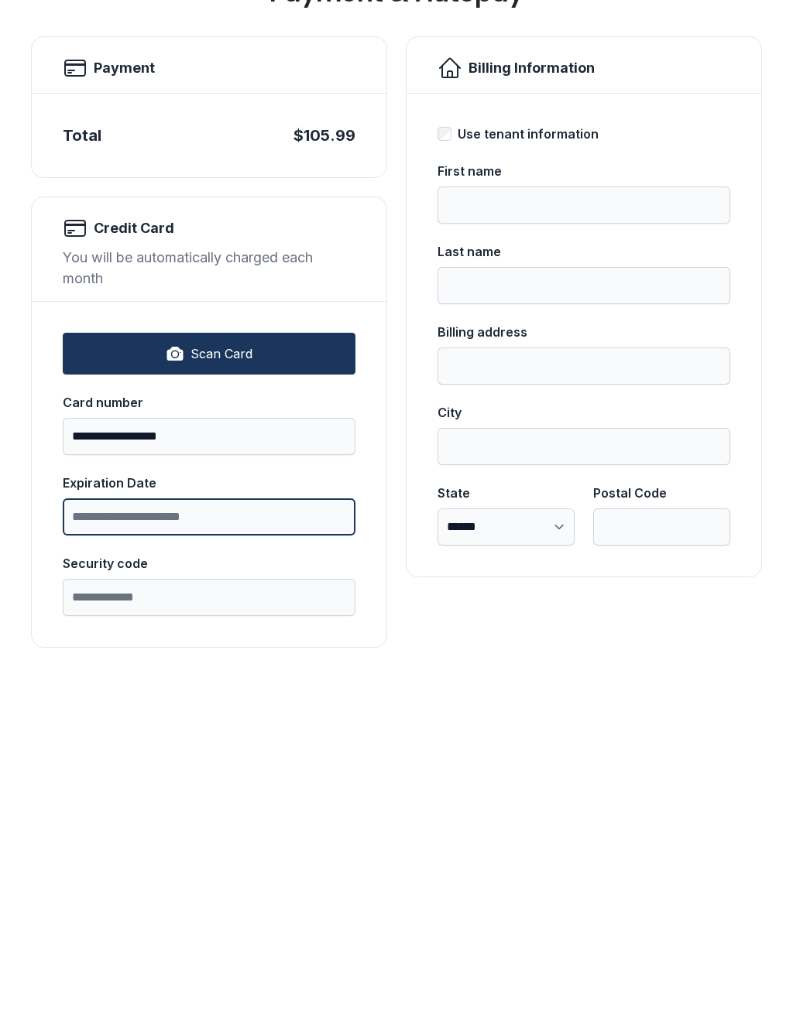
click at [228, 795] on input "Expiration Date" at bounding box center [209, 813] width 293 height 37
type input "*****"
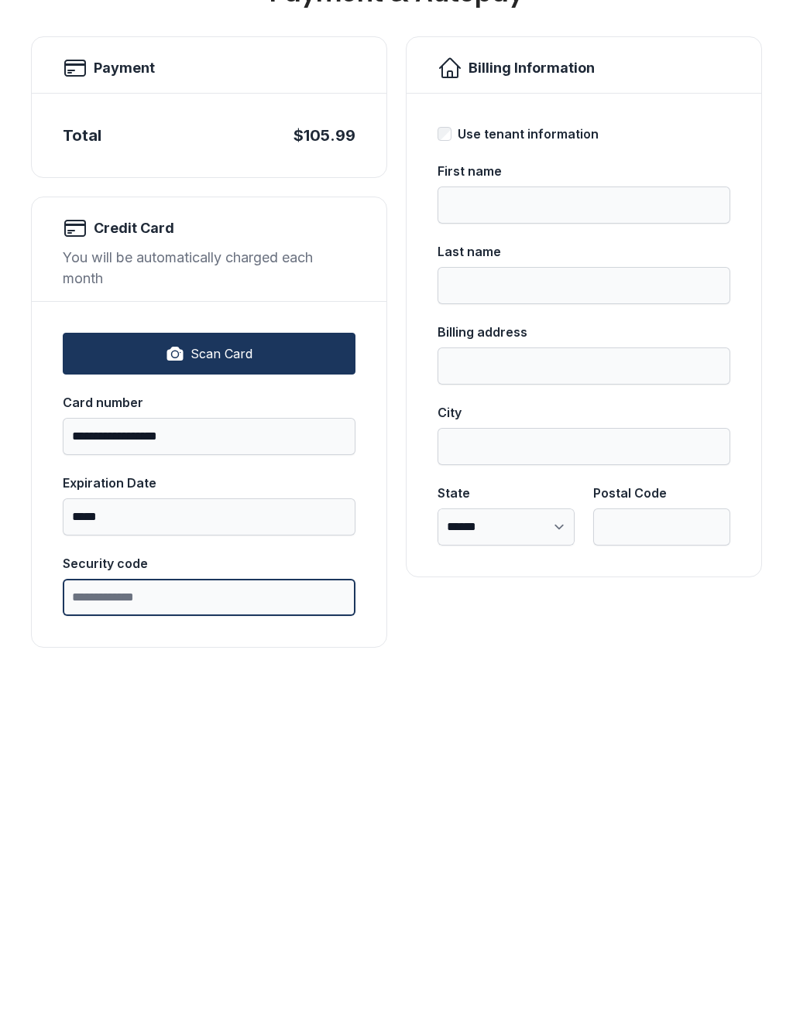
click at [214, 876] on input "Security code" at bounding box center [209, 894] width 293 height 37
type input "****"
click at [521, 483] on input "First name" at bounding box center [583, 501] width 293 height 37
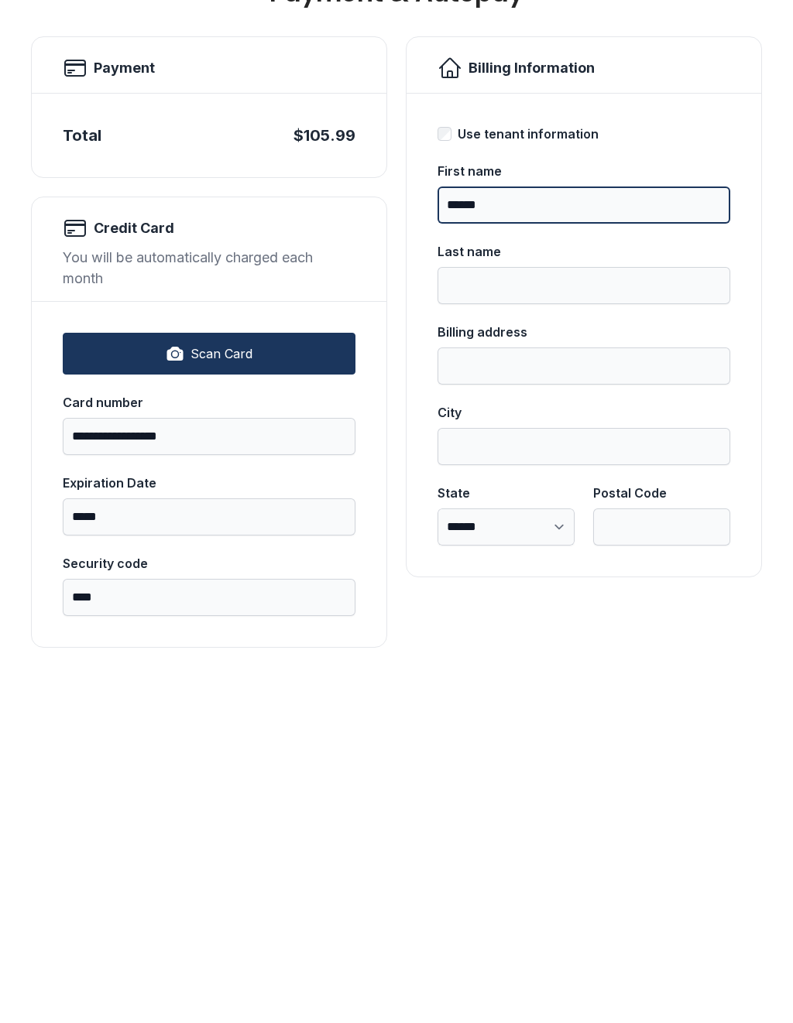
type input "*****"
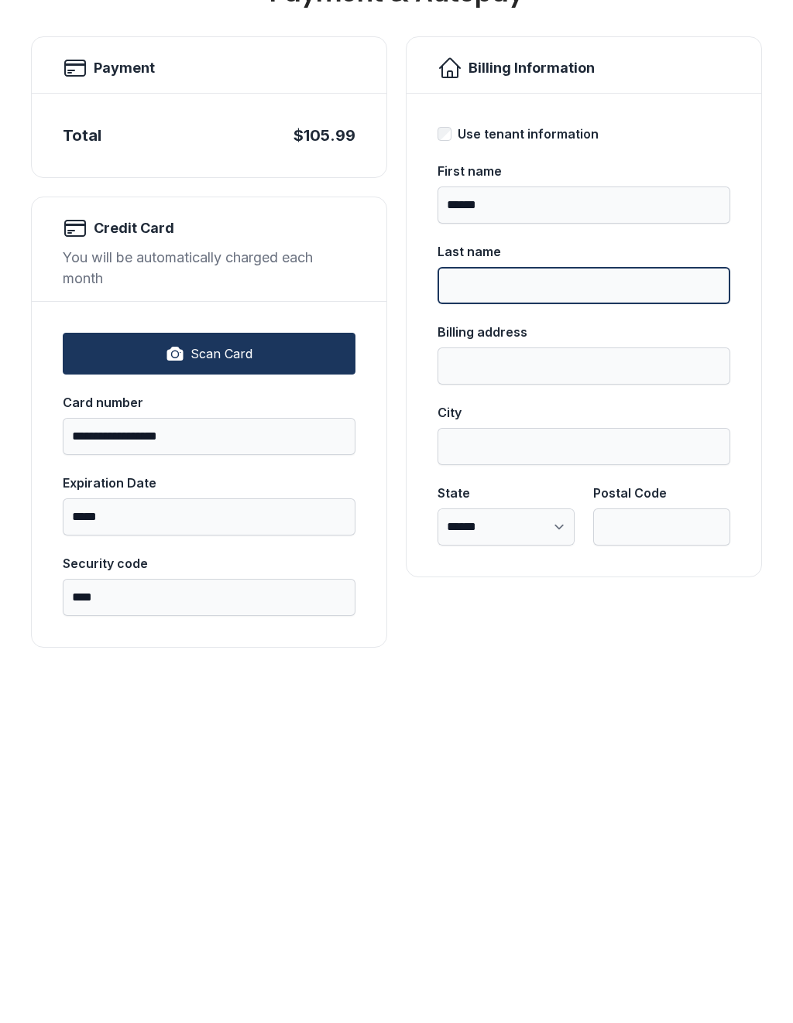
click at [506, 564] on input "Last name" at bounding box center [583, 582] width 293 height 37
type input "****"
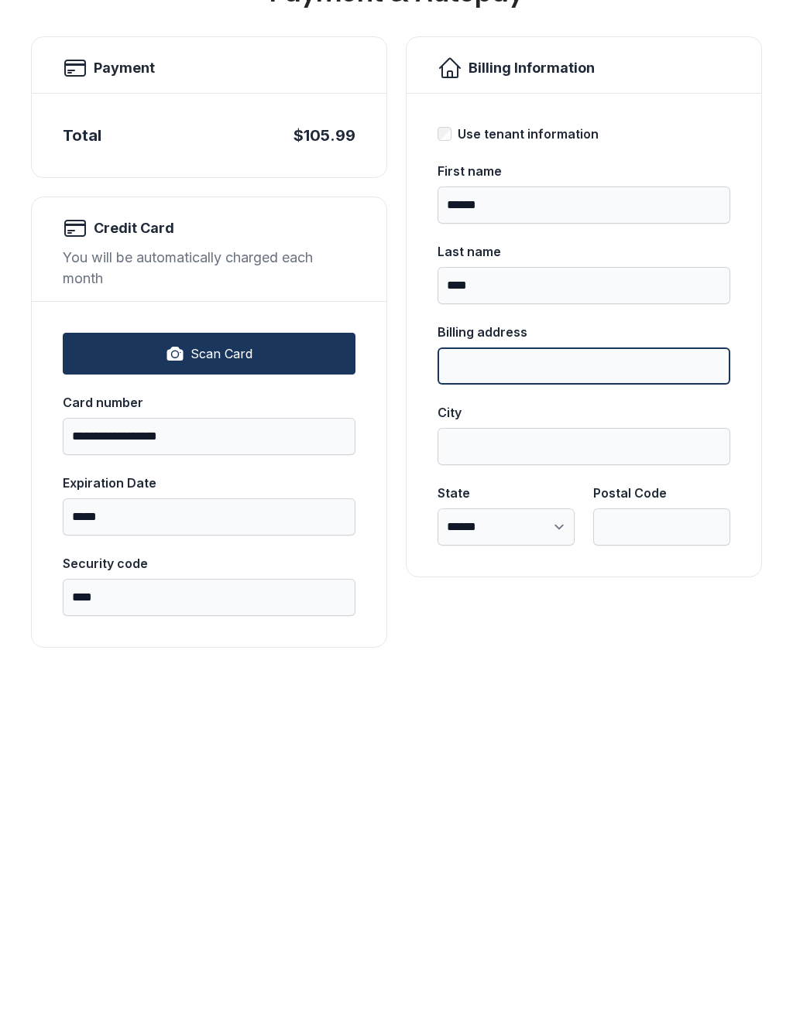
click at [501, 644] on input "Billing address" at bounding box center [583, 662] width 293 height 37
type input "**********"
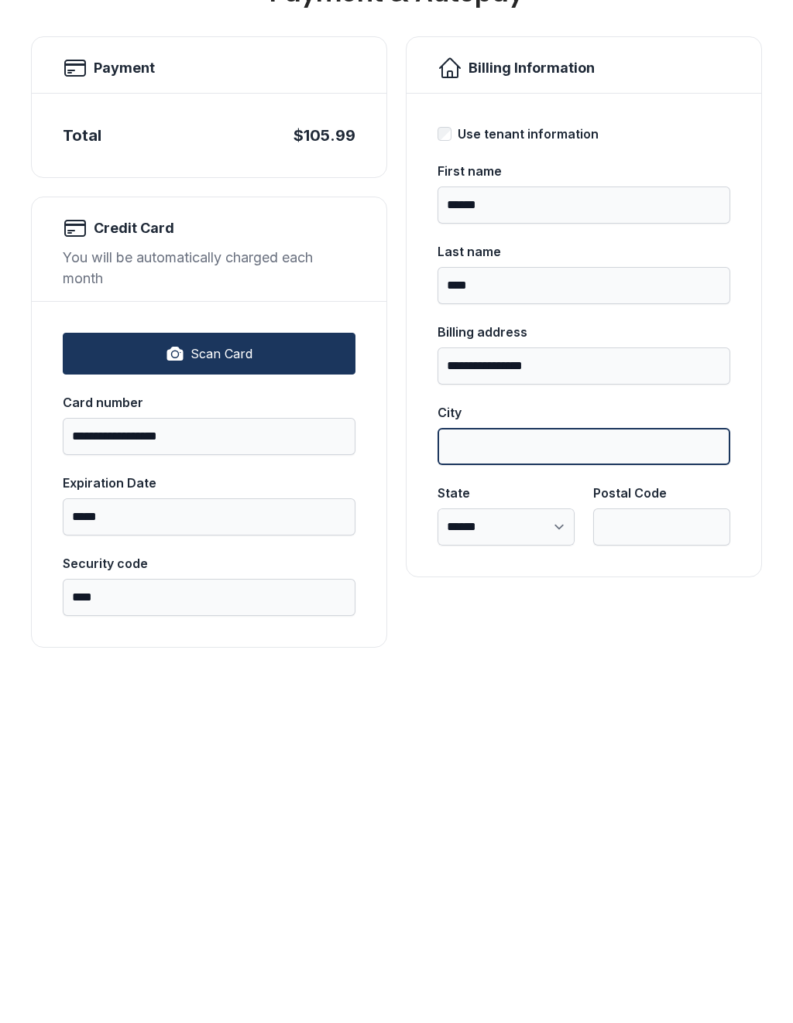
click at [495, 725] on input "City" at bounding box center [583, 743] width 293 height 37
type input "******"
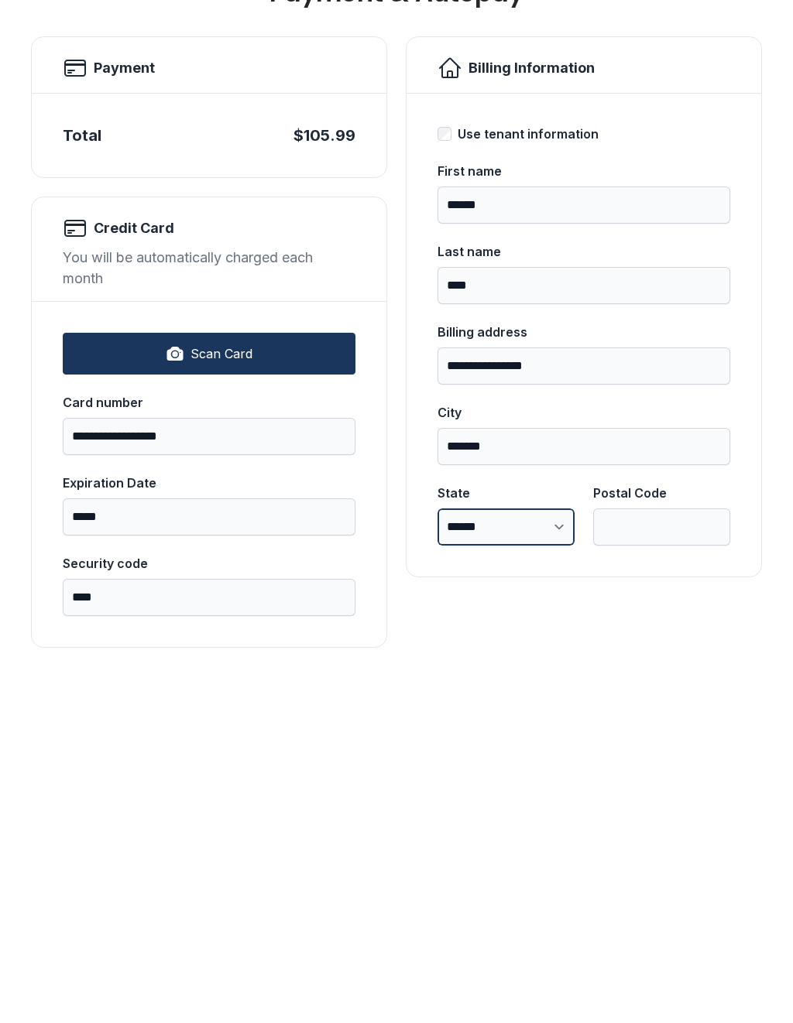
click at [558, 805] on select "**********" at bounding box center [505, 823] width 137 height 37
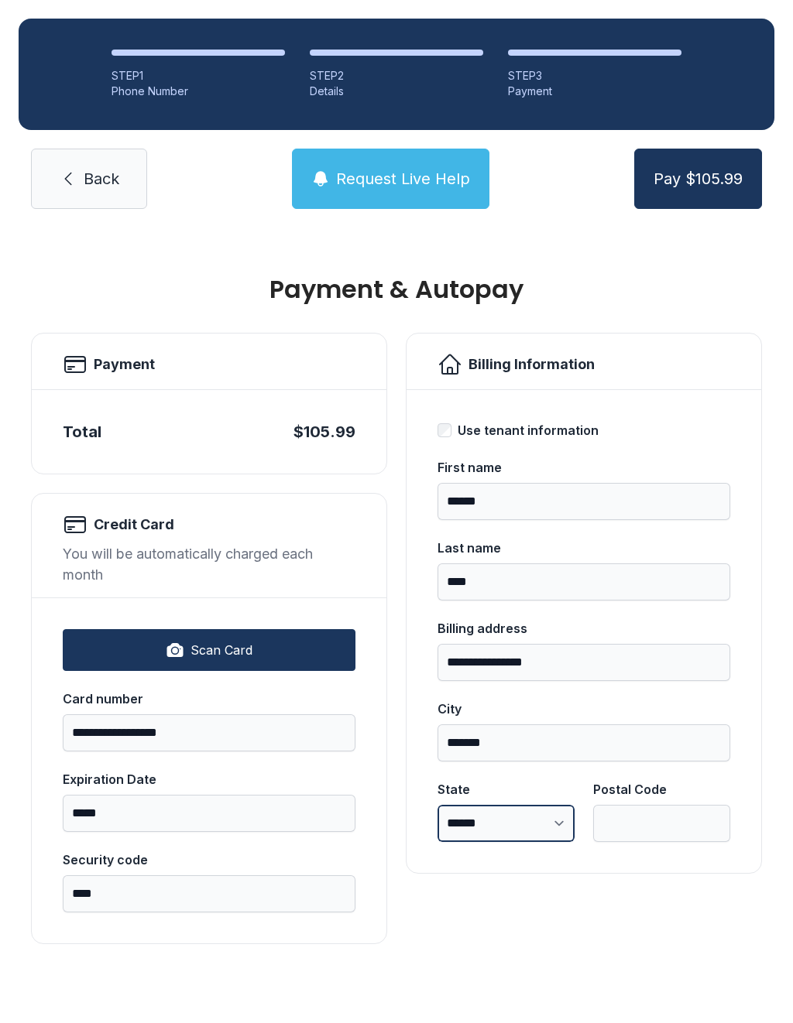
select select "**"
click at [632, 805] on input "Postal Code" at bounding box center [661, 823] width 137 height 37
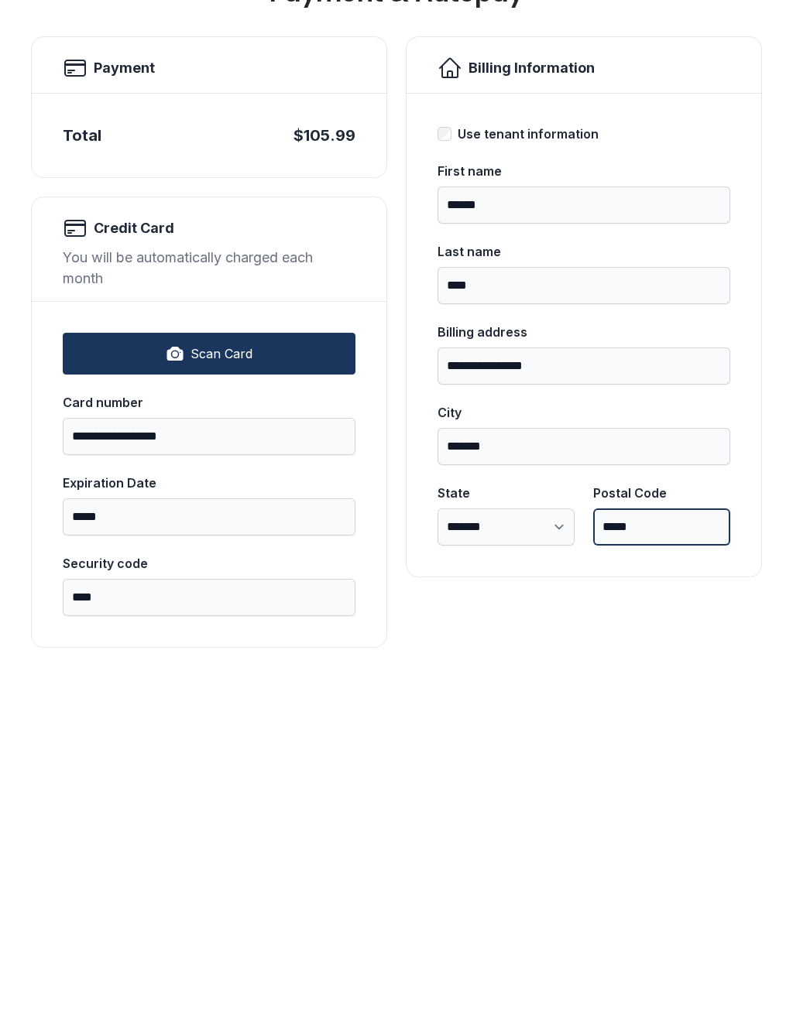
type input "*****"
click at [579, 604] on div "**********" at bounding box center [584, 639] width 356 height 612
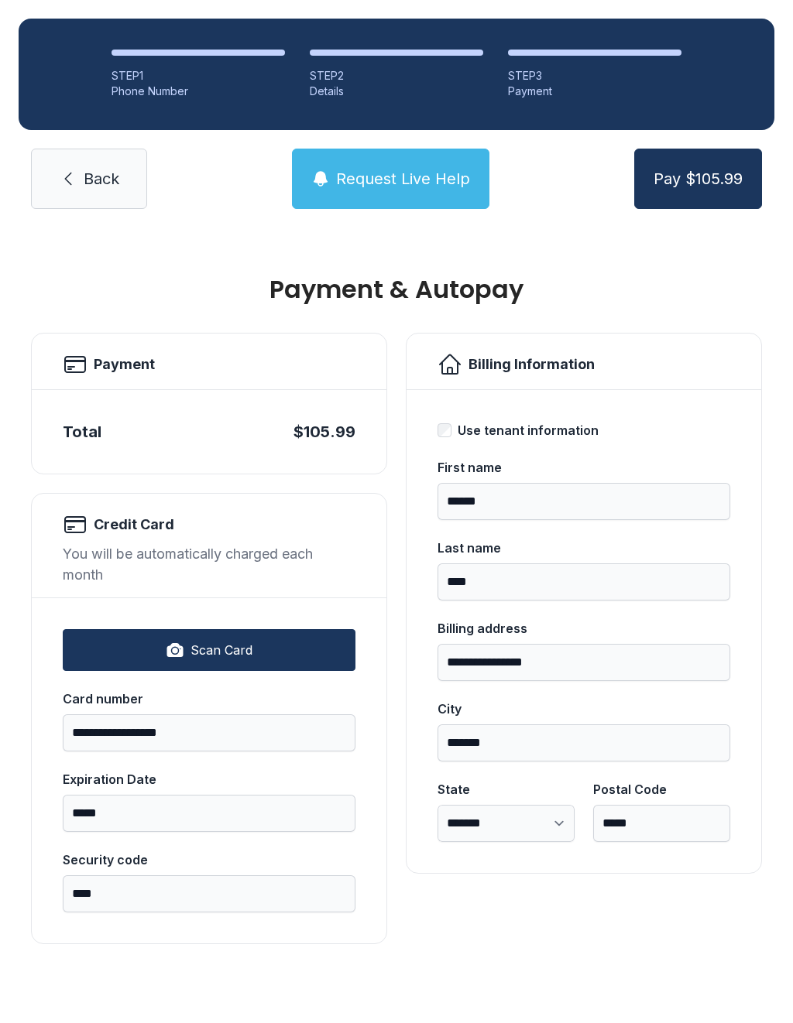
click at [725, 168] on span "Pay $105.99" at bounding box center [697, 179] width 89 height 22
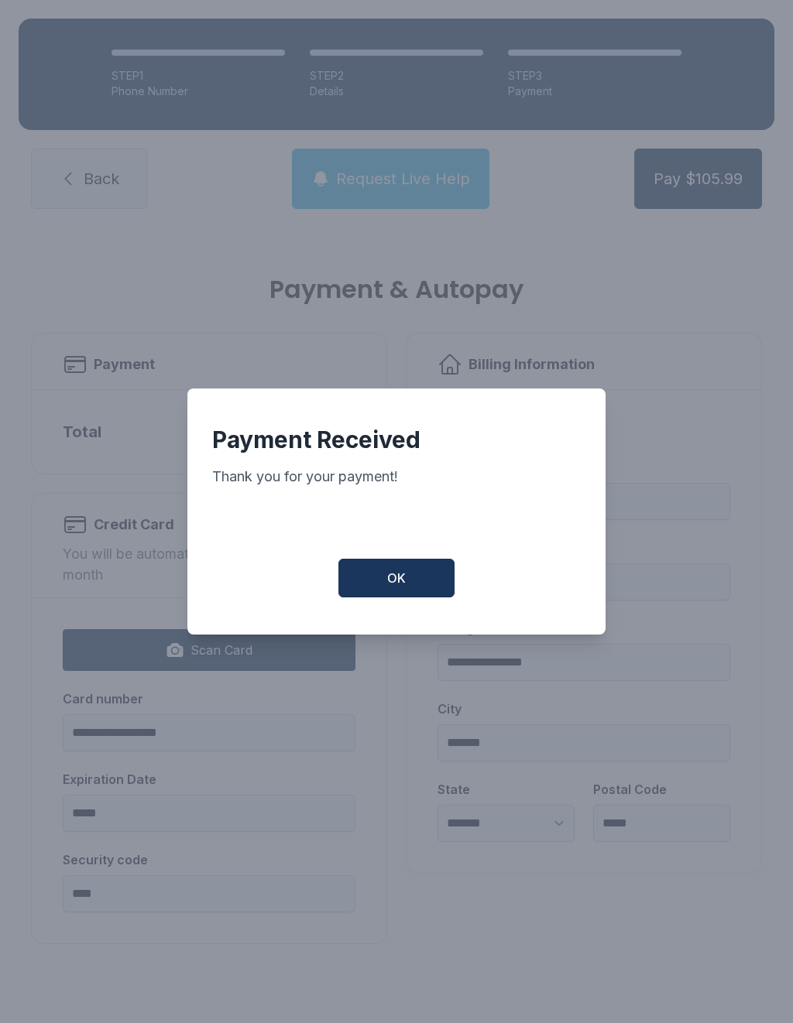
click at [397, 570] on span "OK" at bounding box center [396, 578] width 19 height 19
